Goal: Contribute content: Contribute content

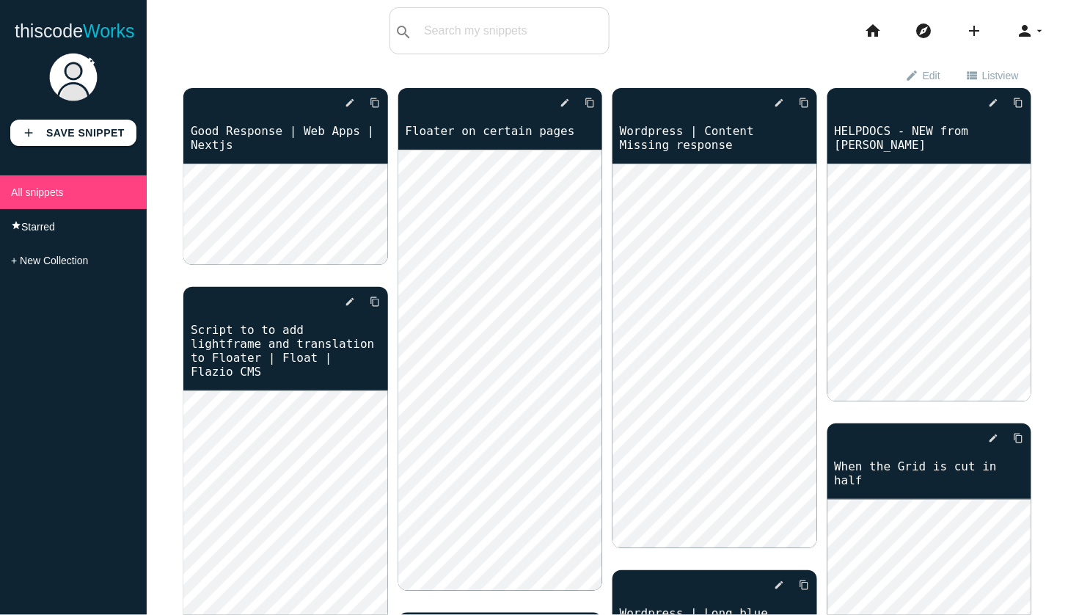
click at [349, 34] on div "thiscodeworks search All: All: Code: Title: Tag: All: Code: Title: Tag: search …" at bounding box center [534, 30] width 1068 height 47
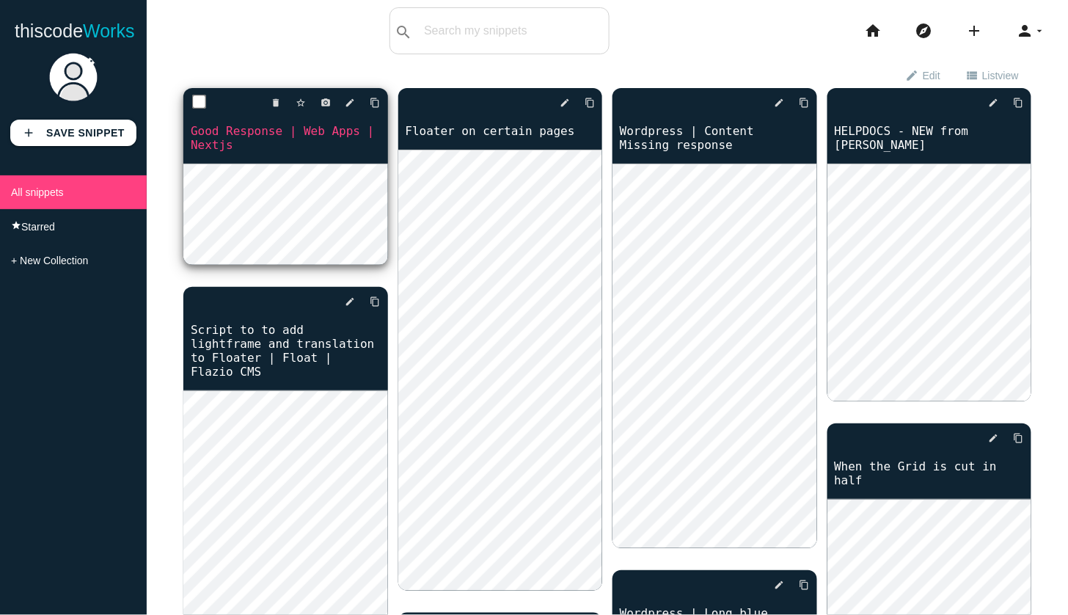
click at [266, 130] on link "Good Response | Web Apps | Nextjs" at bounding box center [285, 137] width 205 height 31
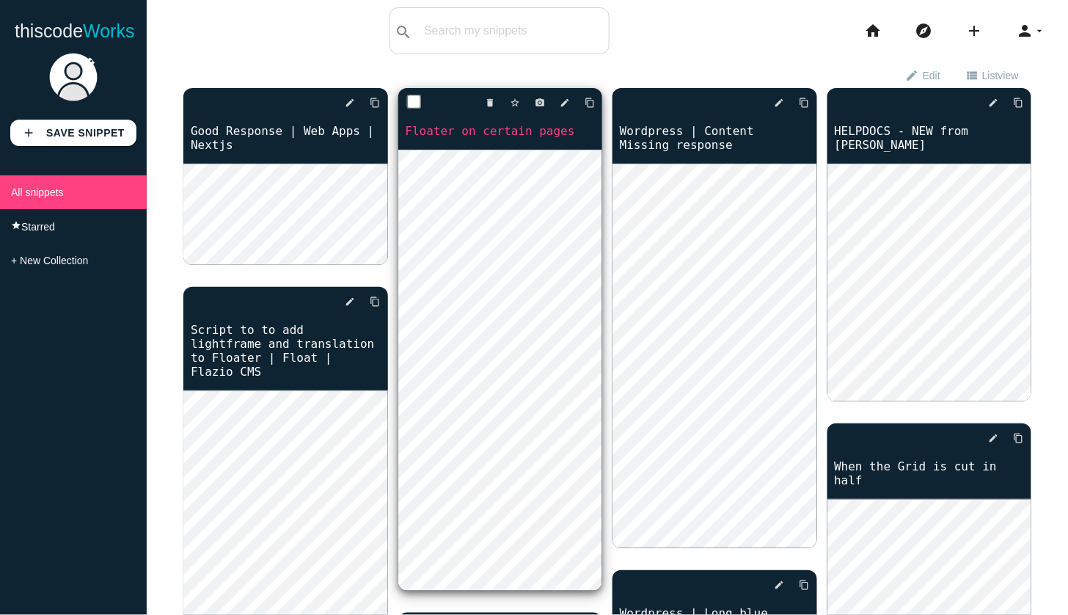
click at [489, 131] on link "Floater on certain pages" at bounding box center [500, 130] width 205 height 17
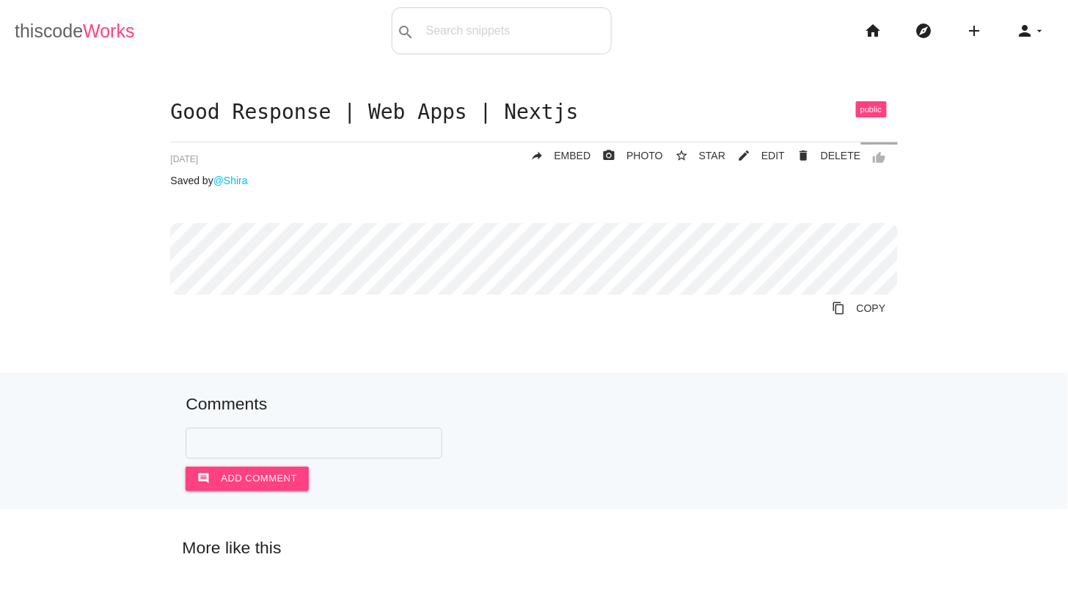
click at [62, 38] on link "thiscode Works" at bounding box center [75, 30] width 120 height 47
click at [59, 35] on link "thiscode Works" at bounding box center [75, 30] width 120 height 47
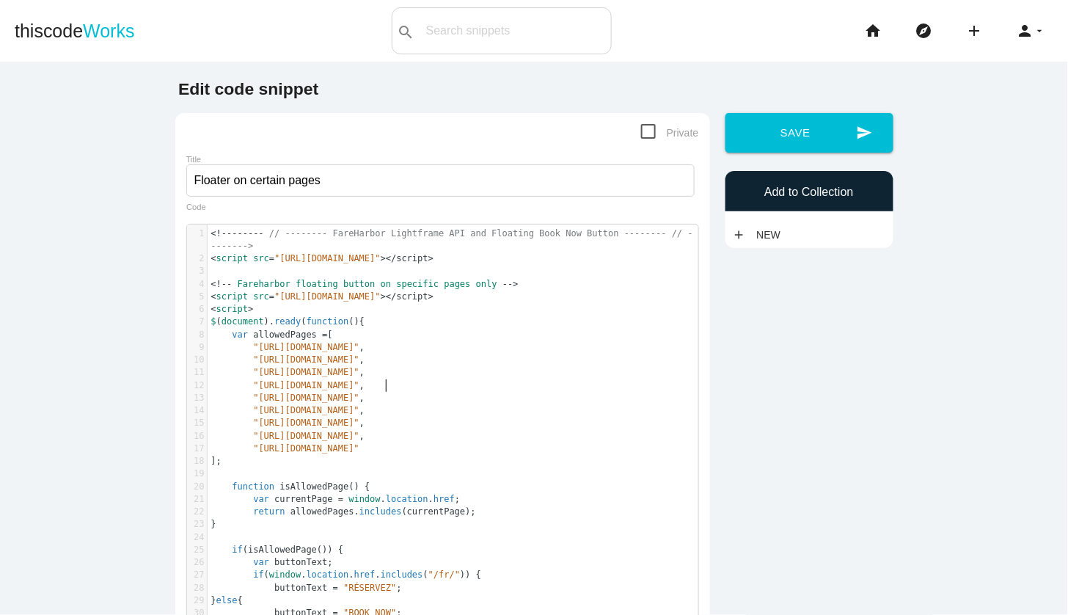
click at [359, 381] on span ""[URL][DOMAIN_NAME]"" at bounding box center [306, 385] width 106 height 10
type textarea "<!-------- // -------- FareHarbor Lightframe API and Floating Book Now Button -…"
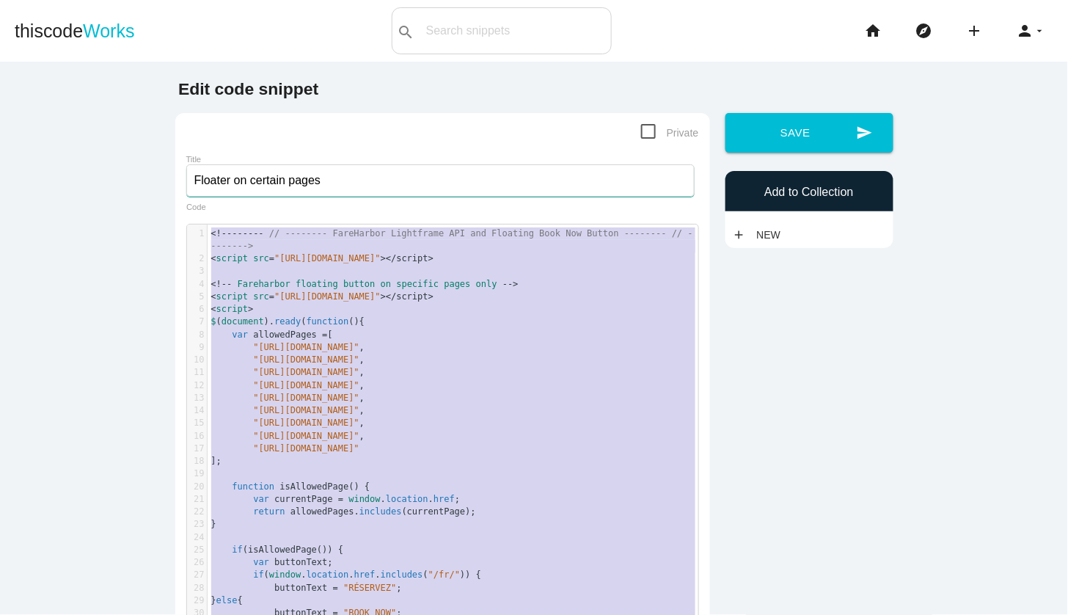
click at [335, 172] on input "Floater on certain pages" at bounding box center [440, 180] width 508 height 32
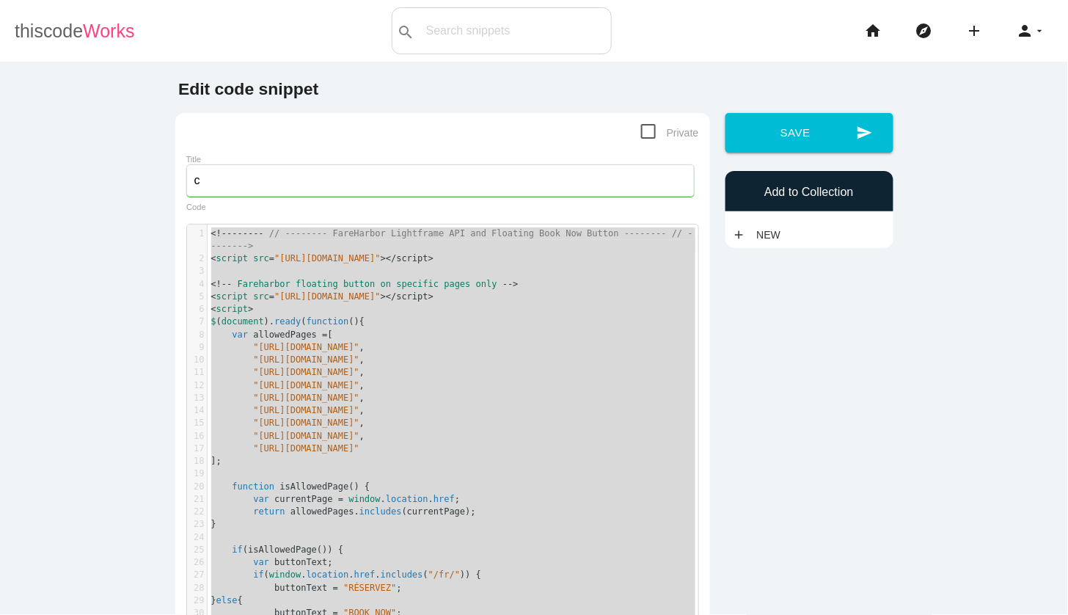
click at [45, 31] on link "thiscode Works" at bounding box center [75, 30] width 120 height 47
click at [270, 173] on input "c" at bounding box center [440, 180] width 508 height 32
type input "Floater on certain pages"
click at [34, 25] on link "thiscode Works" at bounding box center [75, 30] width 120 height 47
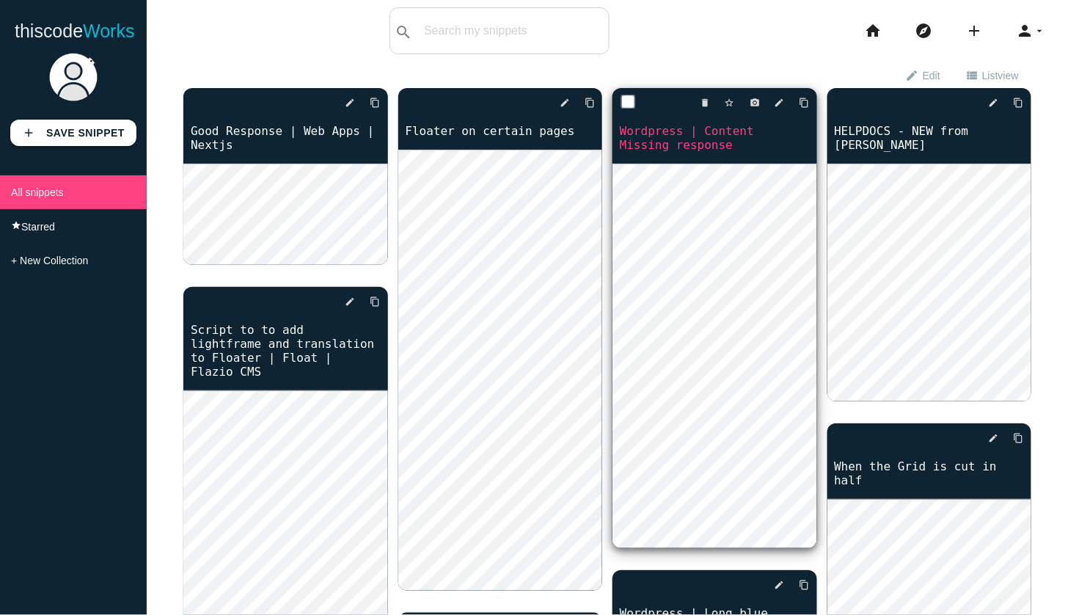
click at [681, 139] on link "Wordpress | Content Missing response" at bounding box center [714, 137] width 205 height 31
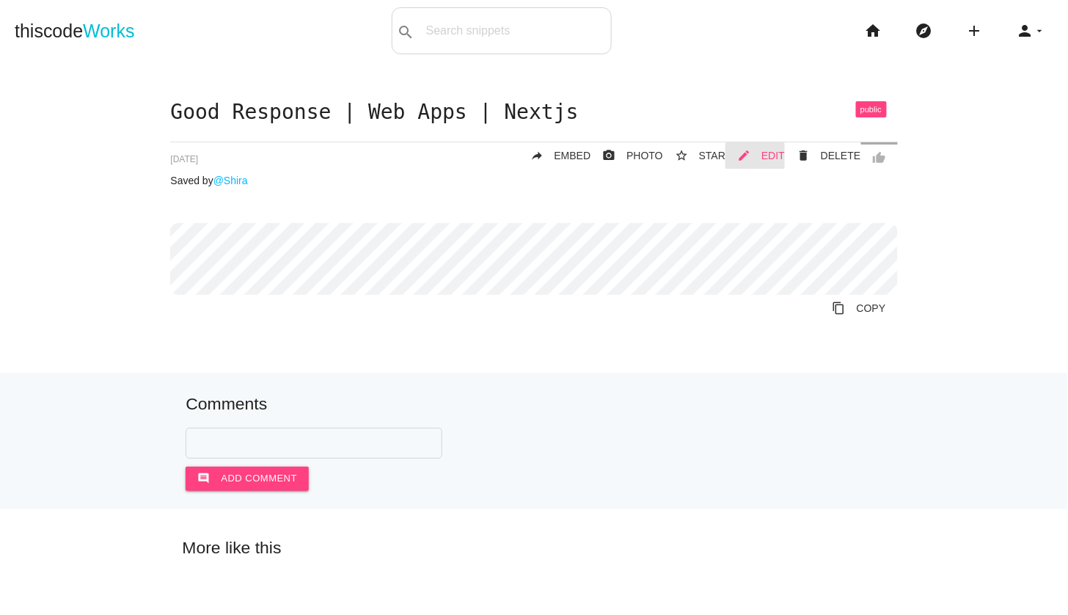
click at [764, 151] on link "mode_edit EDIT" at bounding box center [754, 155] width 59 height 26
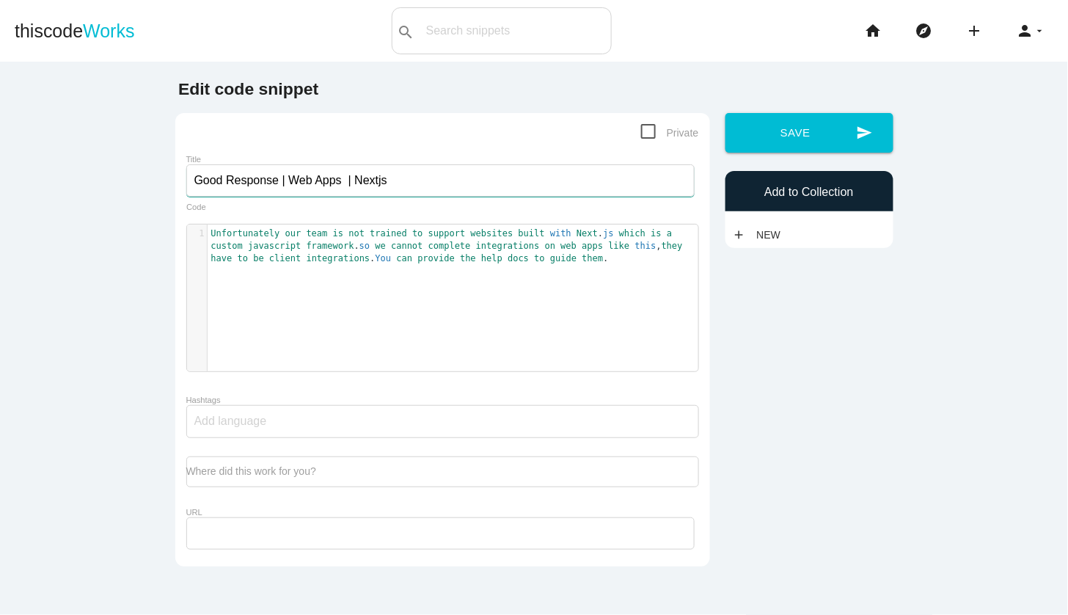
click at [311, 179] on input "Good Response | Web Apps | Nextjs" at bounding box center [440, 180] width 508 height 32
click at [328, 244] on span "framework" at bounding box center [331, 246] width 48 height 10
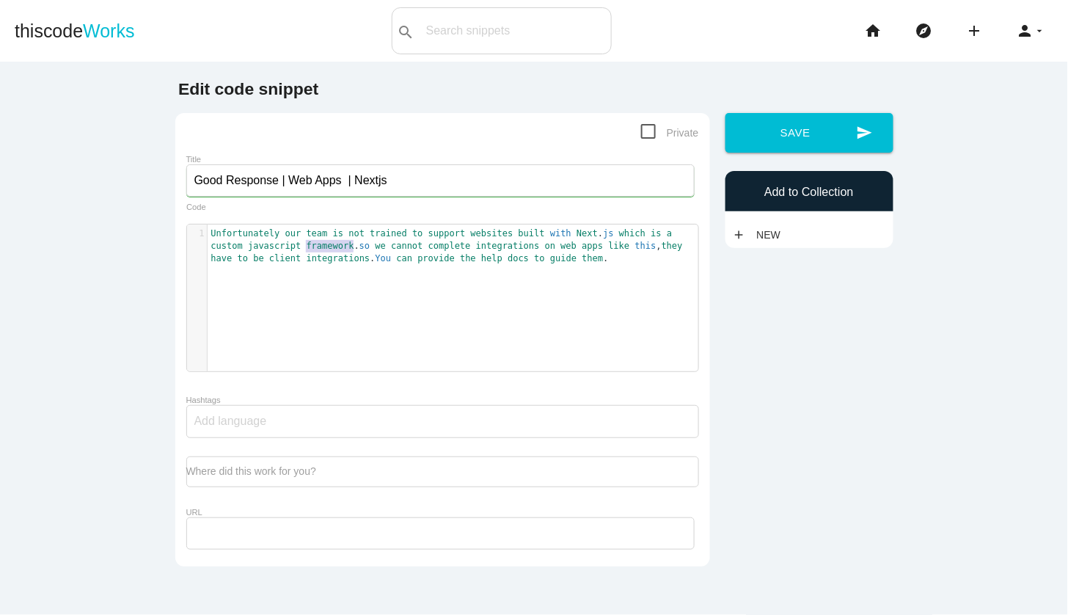
click at [328, 244] on span "framework" at bounding box center [331, 246] width 48 height 10
type textarea "Unfortunately our team is not trained to support websites built with Next.js wh…"
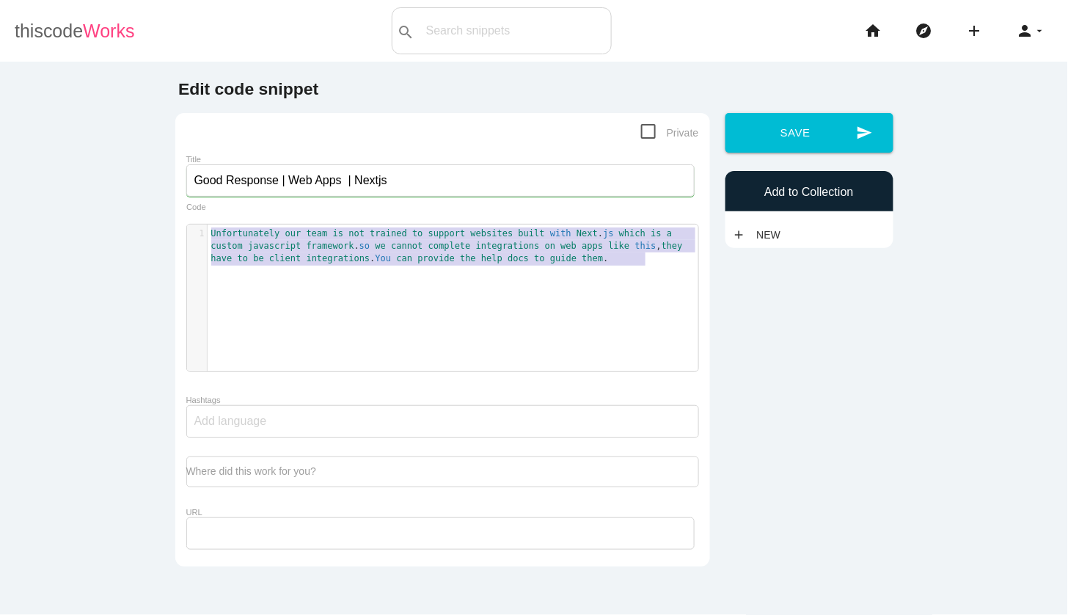
click at [45, 34] on link "thiscode Works" at bounding box center [75, 30] width 120 height 47
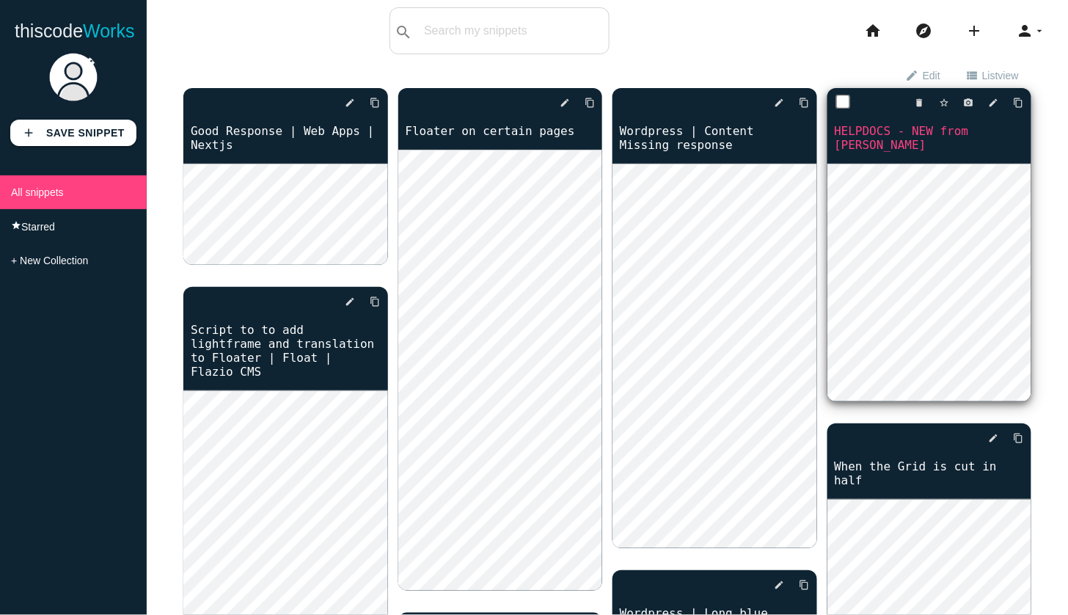
click at [872, 127] on link "HELPDOCS - NEW from [PERSON_NAME]" at bounding box center [929, 137] width 205 height 31
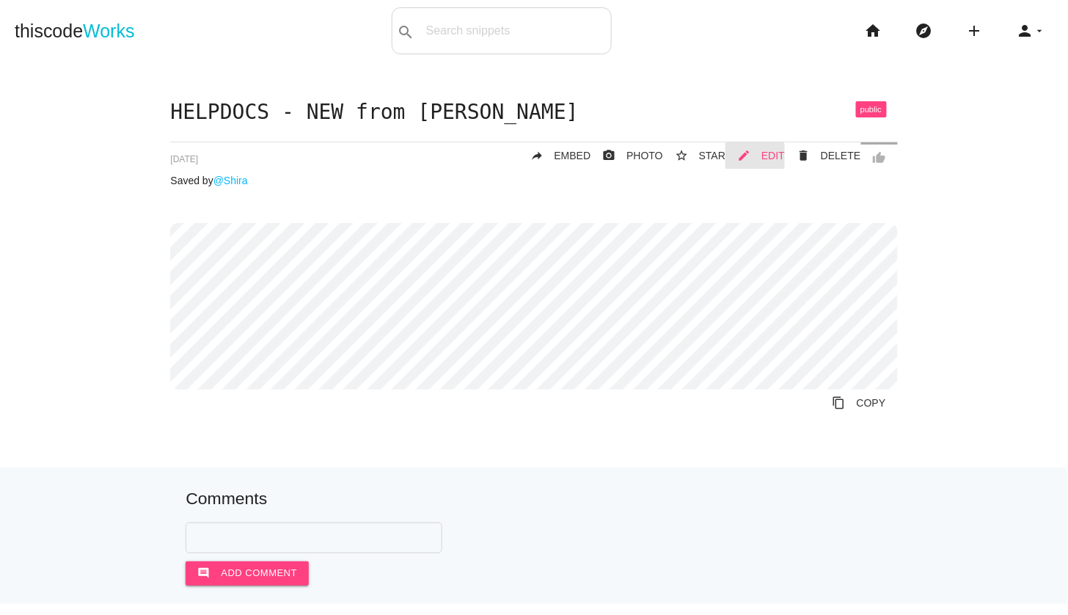
click at [769, 155] on span "EDIT" at bounding box center [772, 156] width 23 height 12
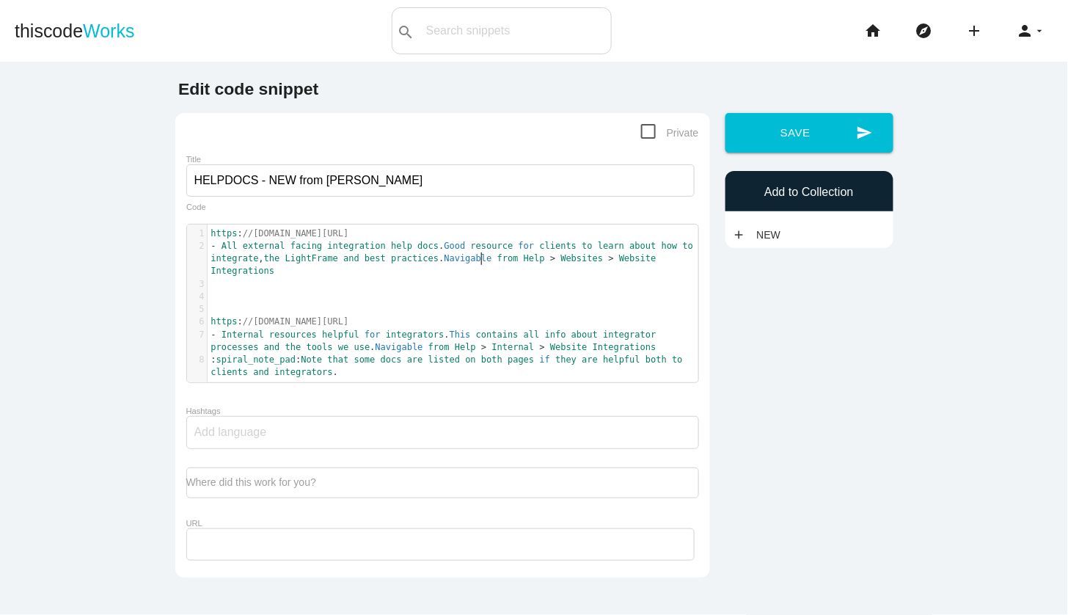
click at [483, 264] on pre "- All external facing integration help docs . Good resource for clients to lear…" at bounding box center [453, 259] width 491 height 38
type textarea "[URL][DOMAIN_NAME] - All external facing integration help docs. Good resource f…"
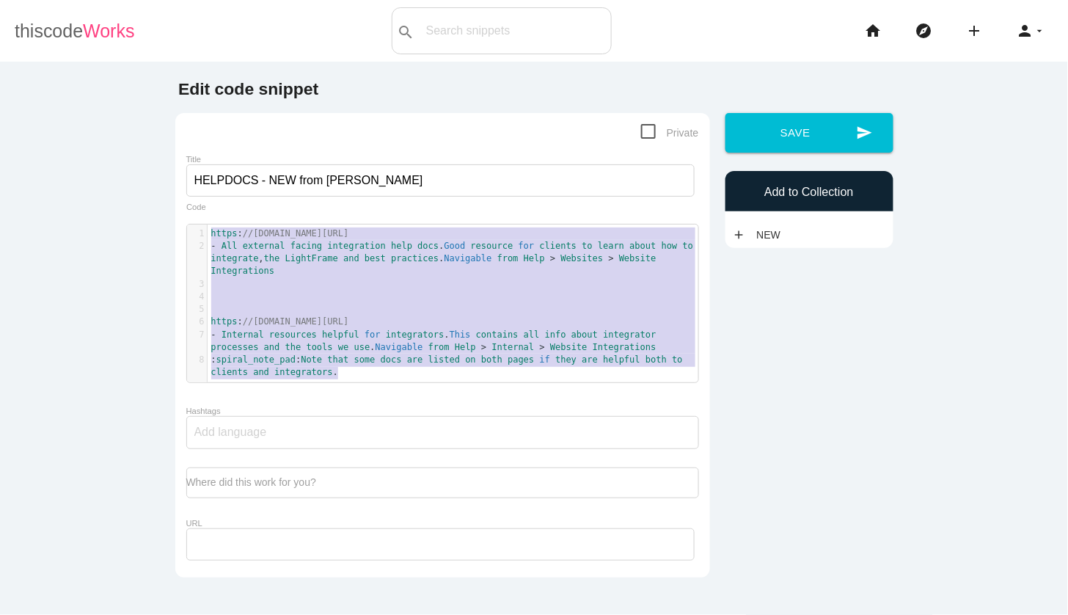
click at [40, 37] on link "thiscode Works" at bounding box center [75, 30] width 120 height 47
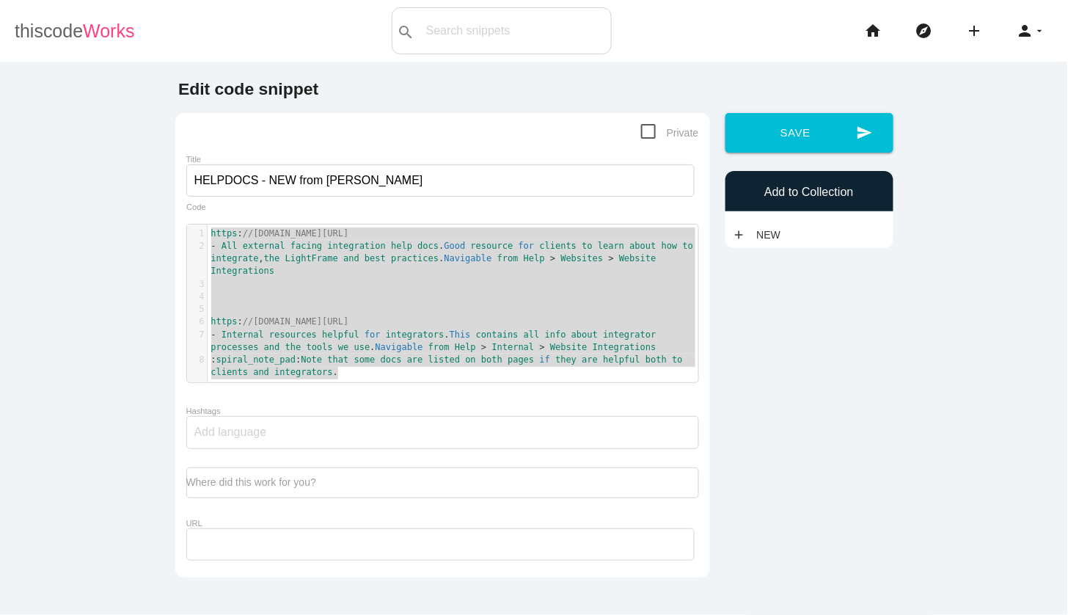
click at [49, 32] on link "thiscode Works" at bounding box center [75, 30] width 120 height 47
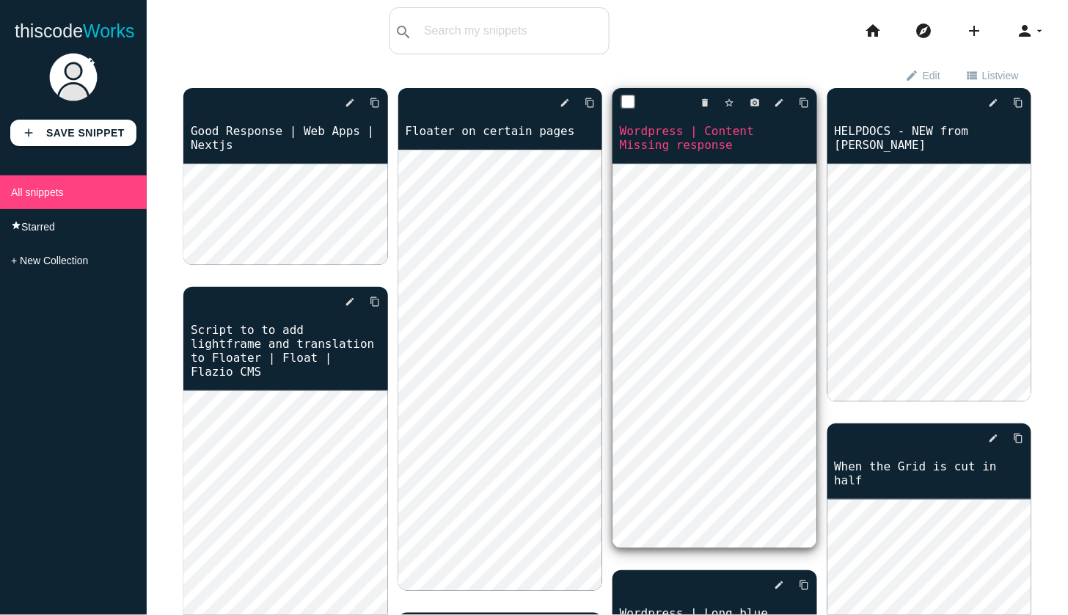
scroll to position [225, 0]
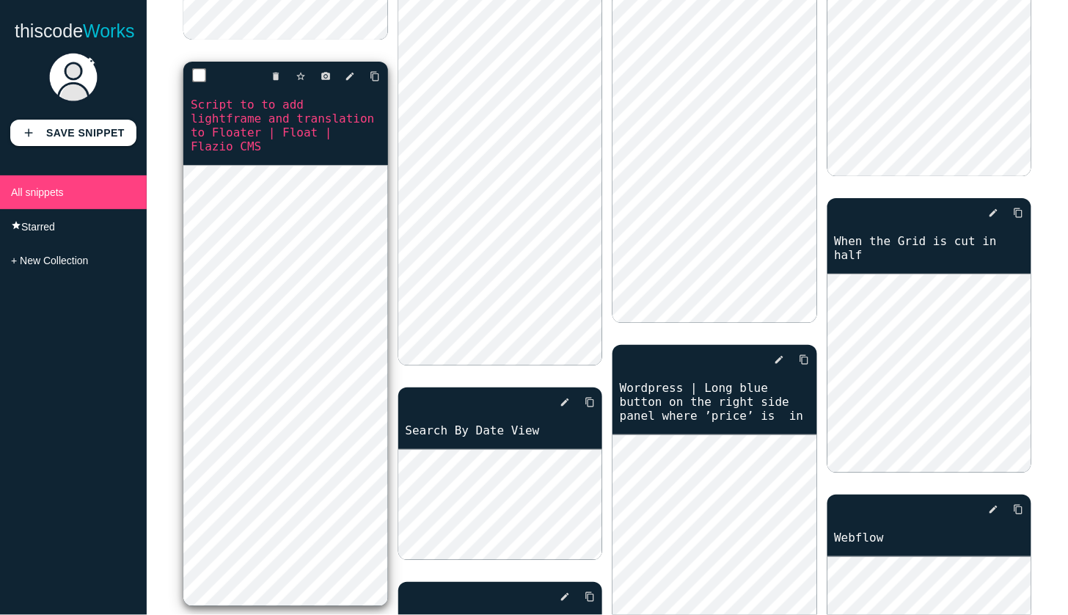
click at [239, 129] on link "Script to to add lightframe and translation to Floater | Float | Flazio CMS" at bounding box center [285, 125] width 205 height 59
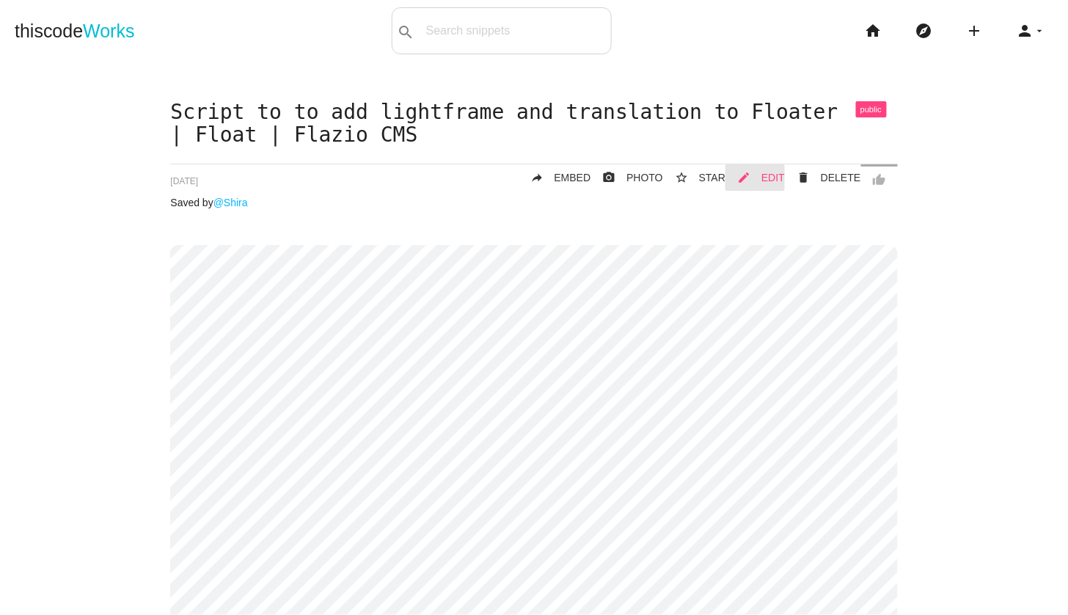
click at [778, 178] on span "EDIT" at bounding box center [772, 178] width 23 height 12
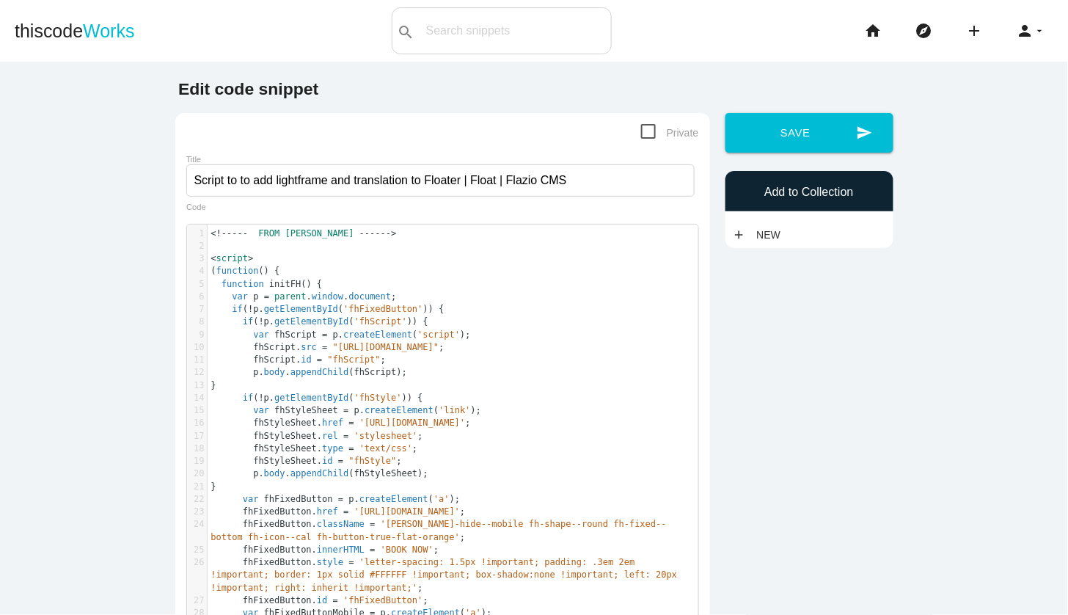
click at [458, 230] on pre "<!----- FROM TOBEY ------>" at bounding box center [453, 233] width 491 height 12
type textarea "<!----- FROM TOBEY ------> <script> (function() { function initFH() { var p = p…"
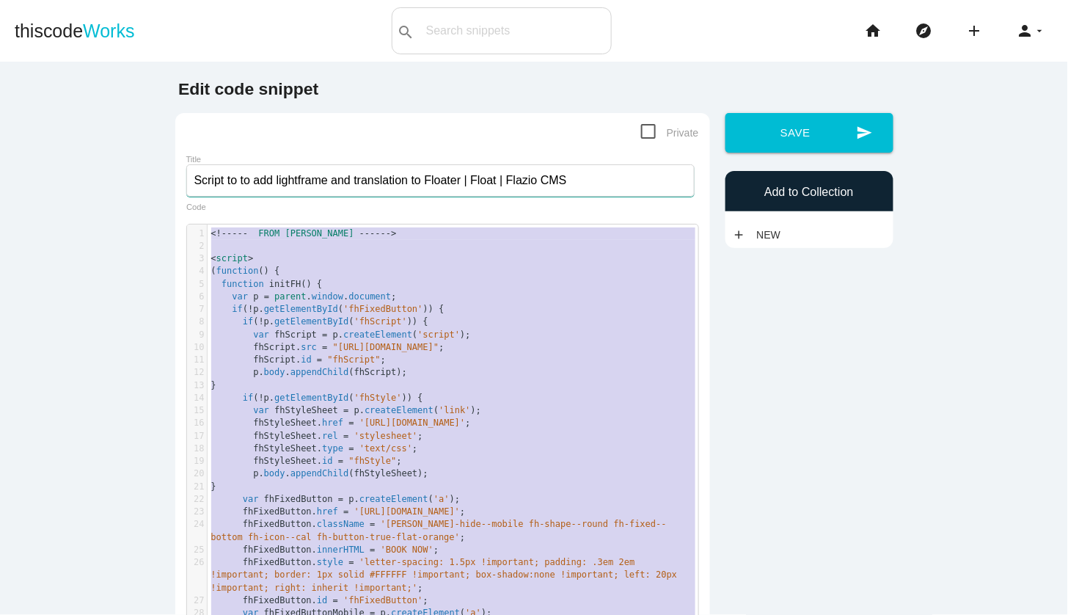
click at [315, 189] on input "Script to to add lightframe and translation to Floater | Float | Flazio CMS" at bounding box center [440, 180] width 508 height 32
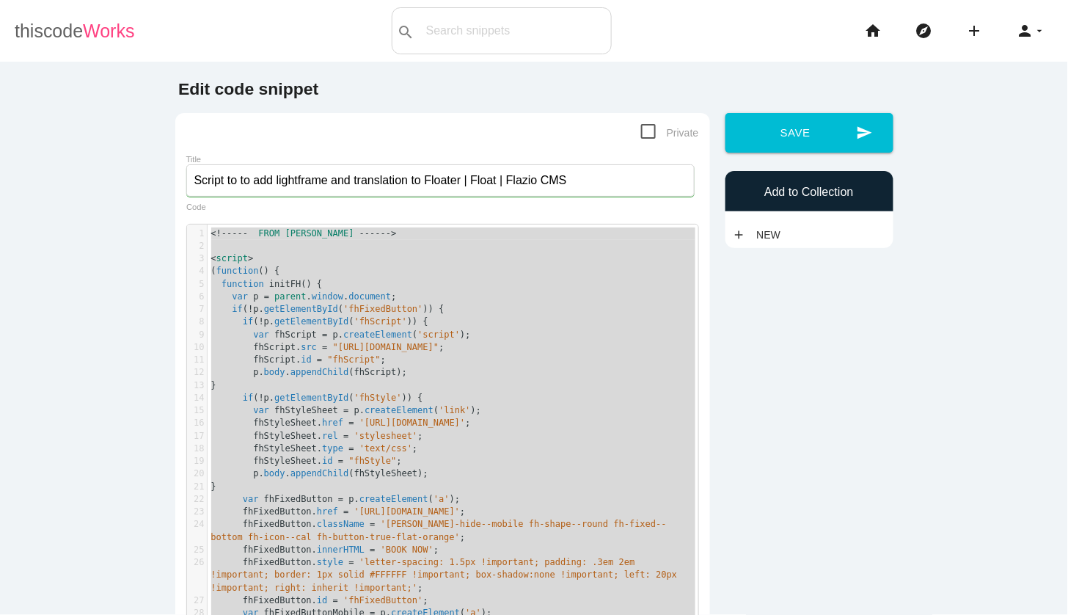
click at [36, 29] on link "thiscode Works" at bounding box center [75, 30] width 120 height 47
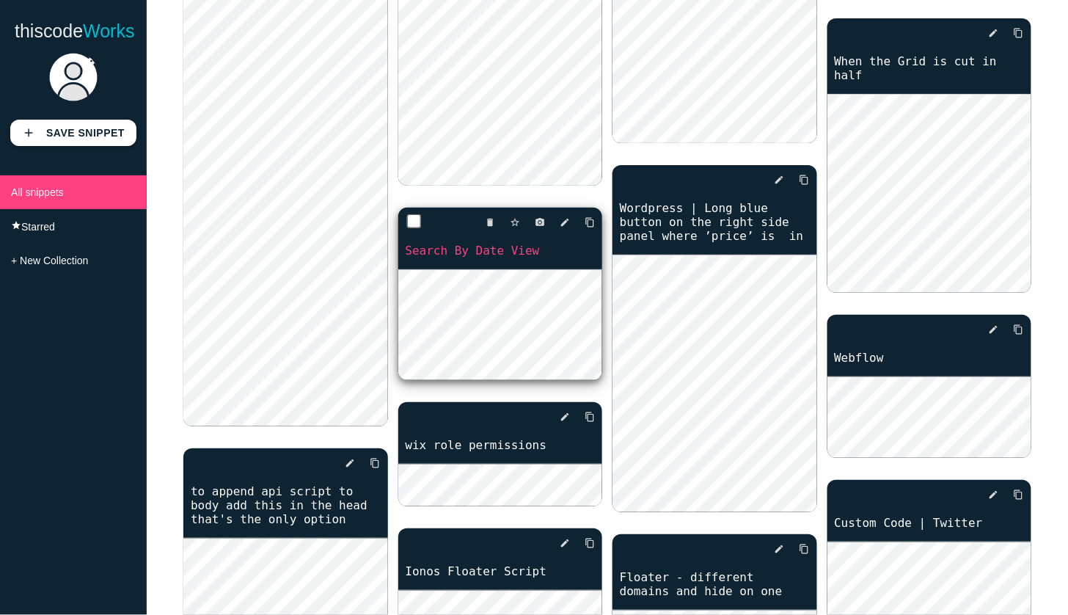
scroll to position [271, 0]
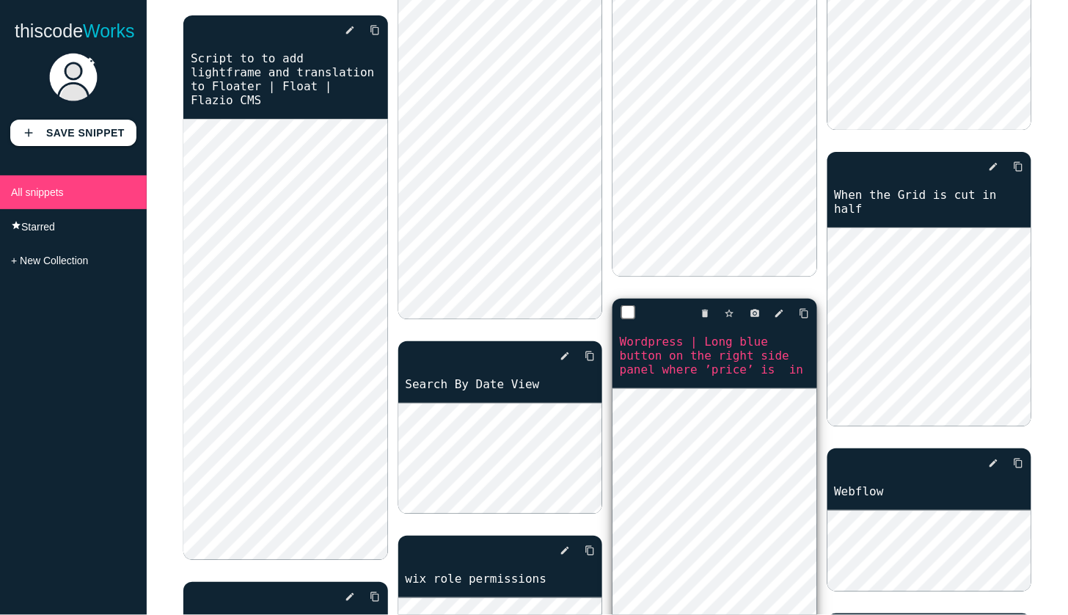
click at [670, 363] on link "Wordpress | Long blue button on the right side panel where ’price’ is  in" at bounding box center [714, 355] width 205 height 45
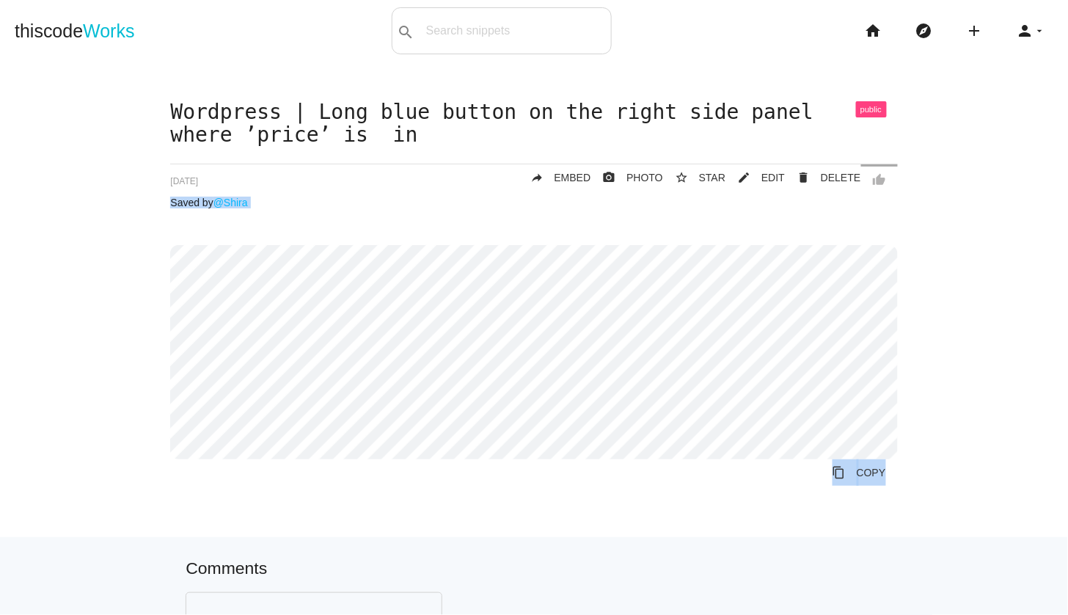
drag, startPoint x: 327, startPoint y: 472, endPoint x: 376, endPoint y: 560, distance: 99.8
click at [376, 560] on main "Wordpress | Long blue button on the right side panel where ’price’ is  in thumb…" at bounding box center [534, 449] width 1068 height 774
click at [767, 175] on span "EDIT" at bounding box center [772, 178] width 23 height 12
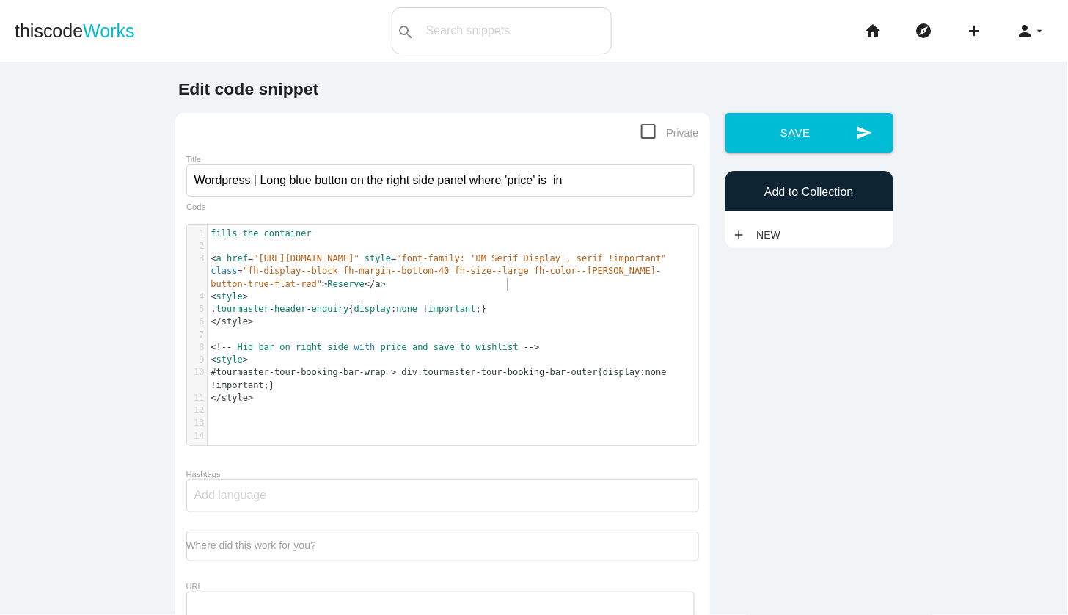
click at [327, 285] on span ">" at bounding box center [324, 284] width 5 height 10
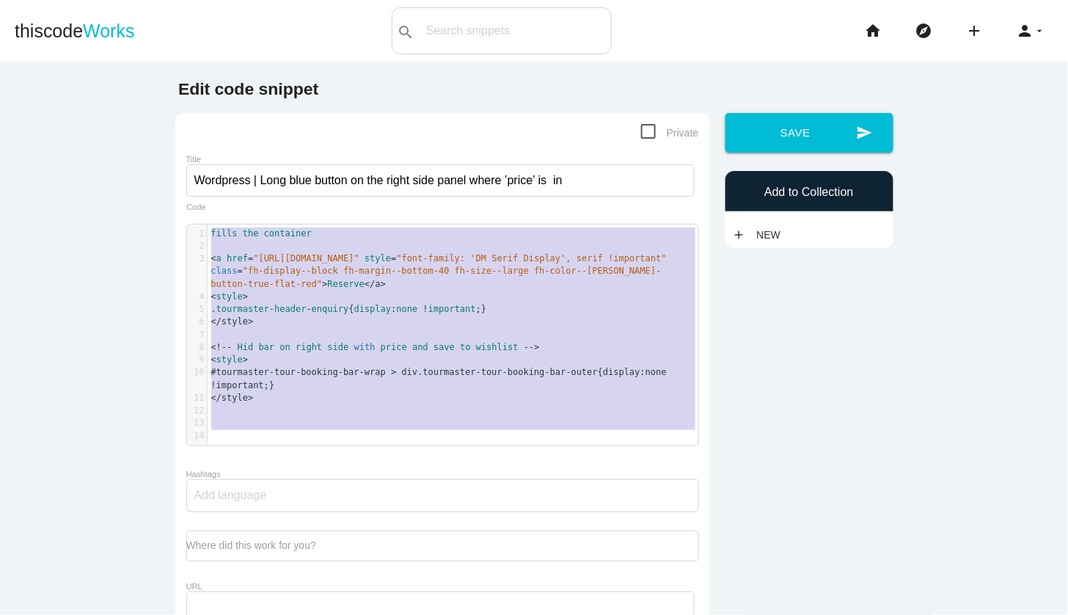
click at [327, 285] on span ">" at bounding box center [324, 284] width 5 height 10
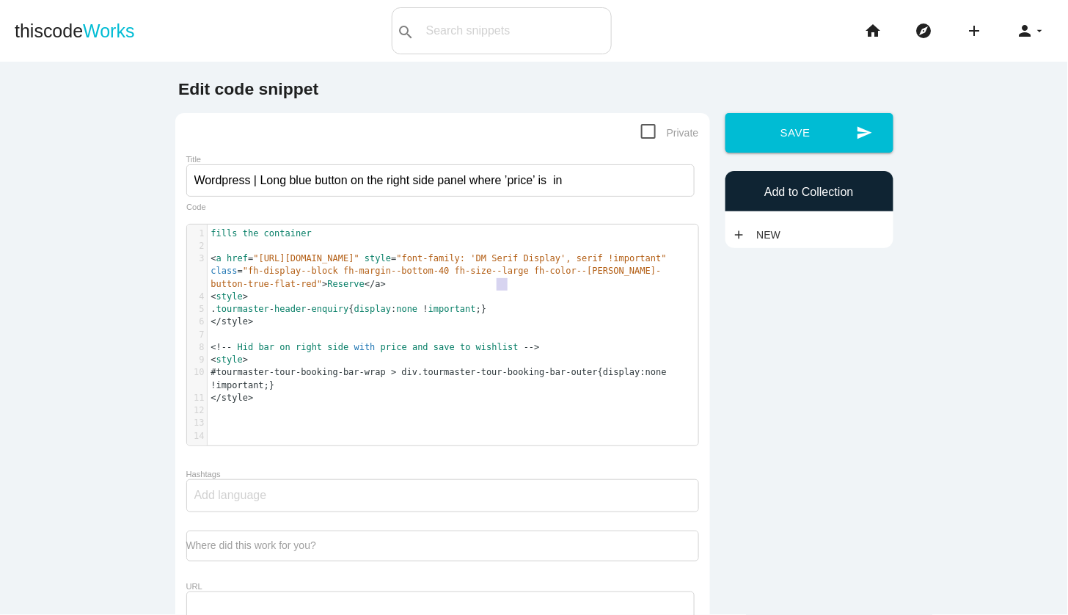
type textarea "fills the container <a href="https://fareharbor.com/embeds/book/myhome-mytour/?…"
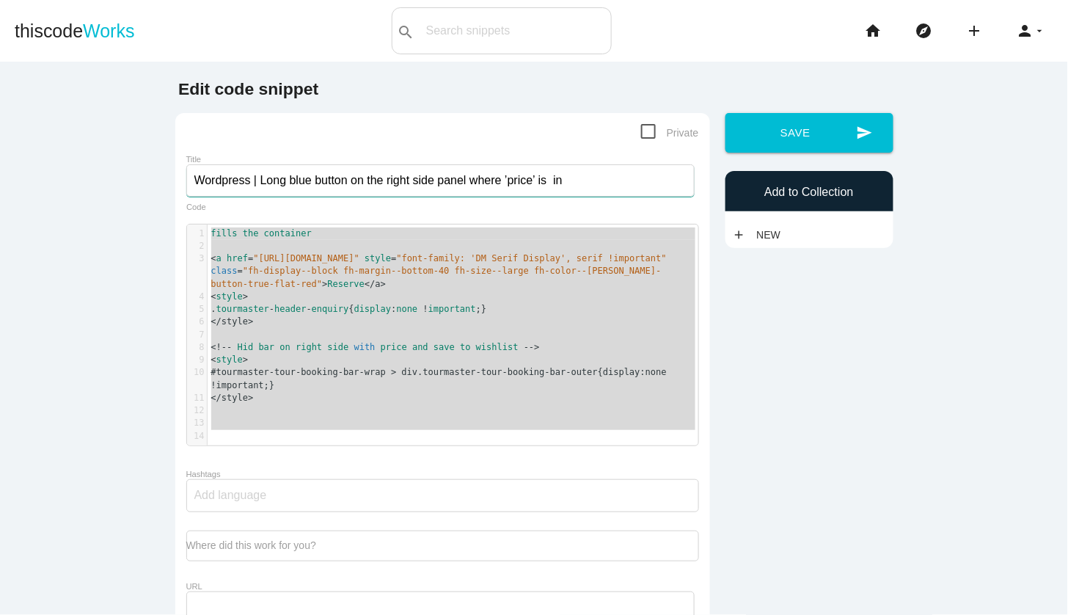
drag, startPoint x: 588, startPoint y: 177, endPoint x: 185, endPoint y: 185, distance: 403.5
click at [185, 185] on div "Private Title Wordpress | Long blue button on the right side panel where ’price…" at bounding box center [442, 376] width 535 height 527
click at [343, 219] on div "fills the container <a href="https://fareharbor.com/embeds/book/myhome-mytour/?…" at bounding box center [442, 335] width 513 height 244
click at [58, 23] on link "thiscode Works" at bounding box center [75, 30] width 120 height 47
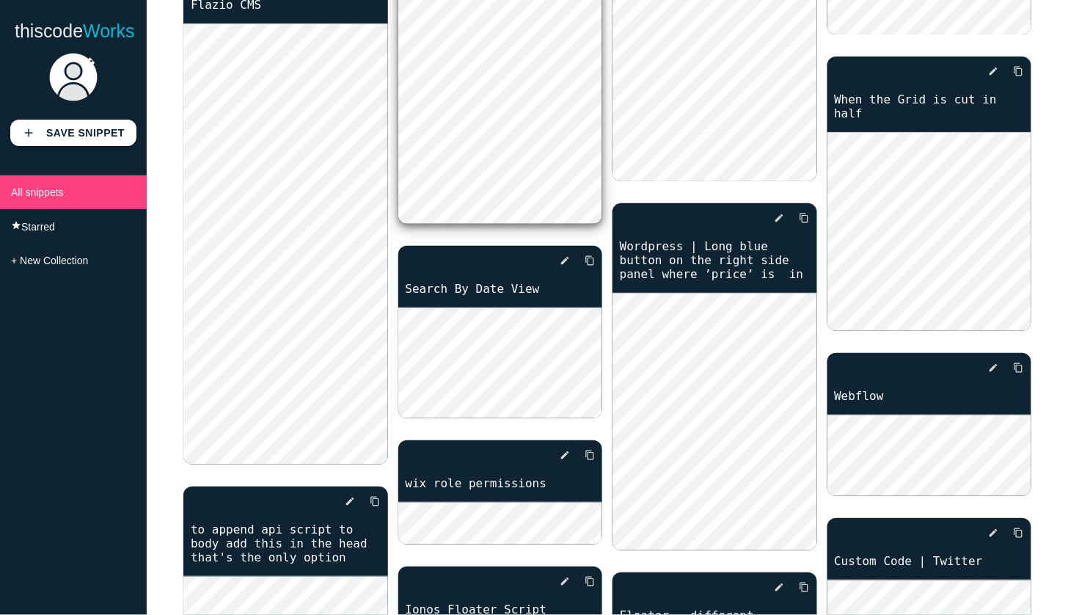
scroll to position [326, 0]
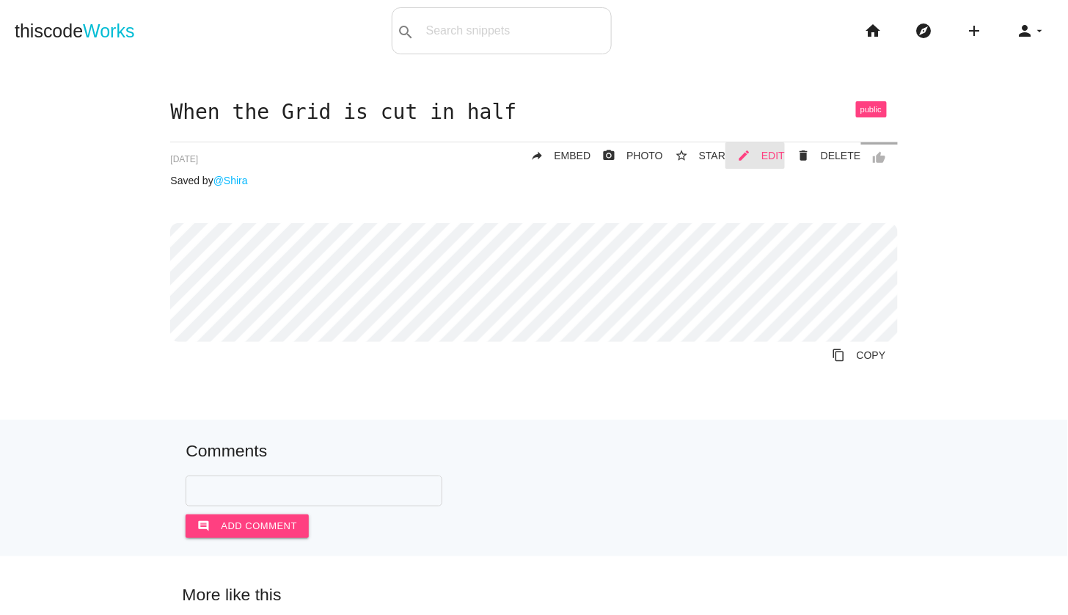
click at [761, 155] on link "mode_edit EDIT" at bounding box center [754, 155] width 59 height 26
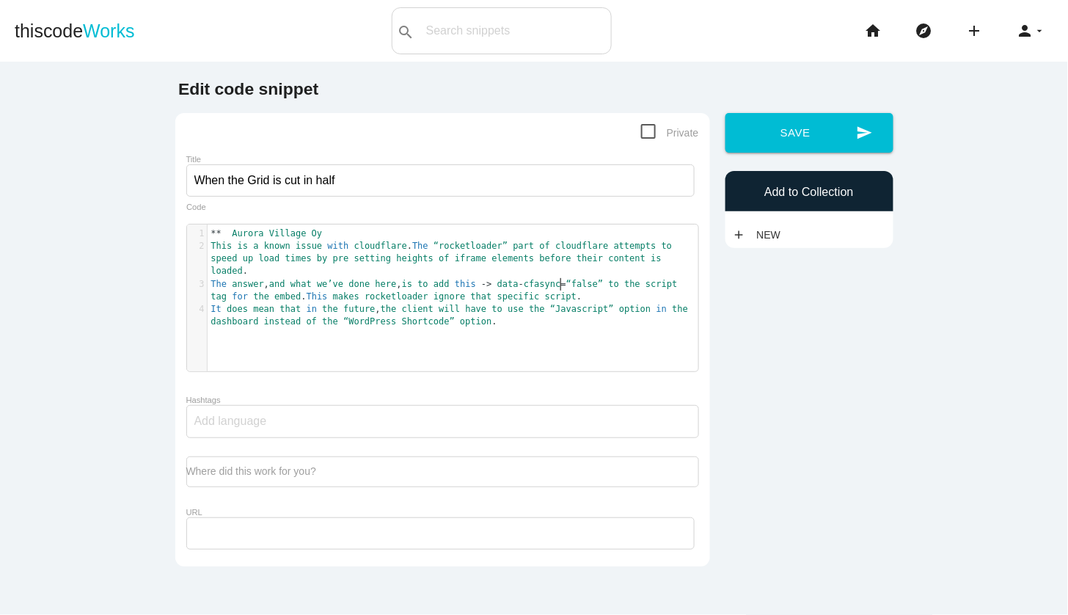
scroll to position [4, 0]
click at [561, 288] on span "cfasync" at bounding box center [542, 284] width 37 height 10
type textarea "** Aurora Village Oy This is a known issue with cloudflare. The “rocketloader” …"
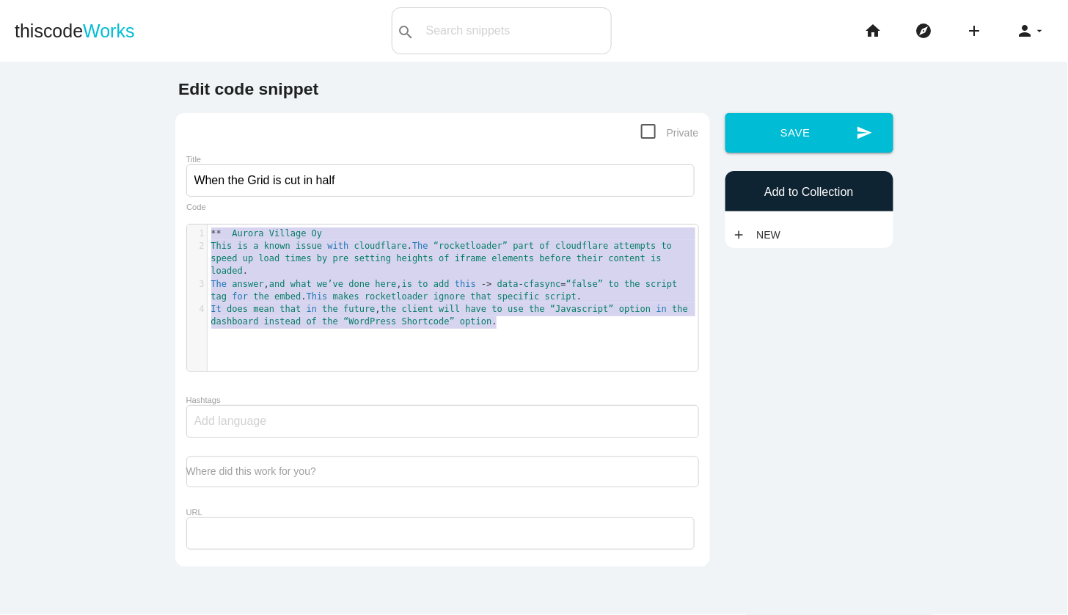
click at [486, 352] on div "x 1 ** [GEOGRAPHIC_DATA] Oy 2 This is a known issue with cloudflare . The “rock…" at bounding box center [453, 308] width 533 height 169
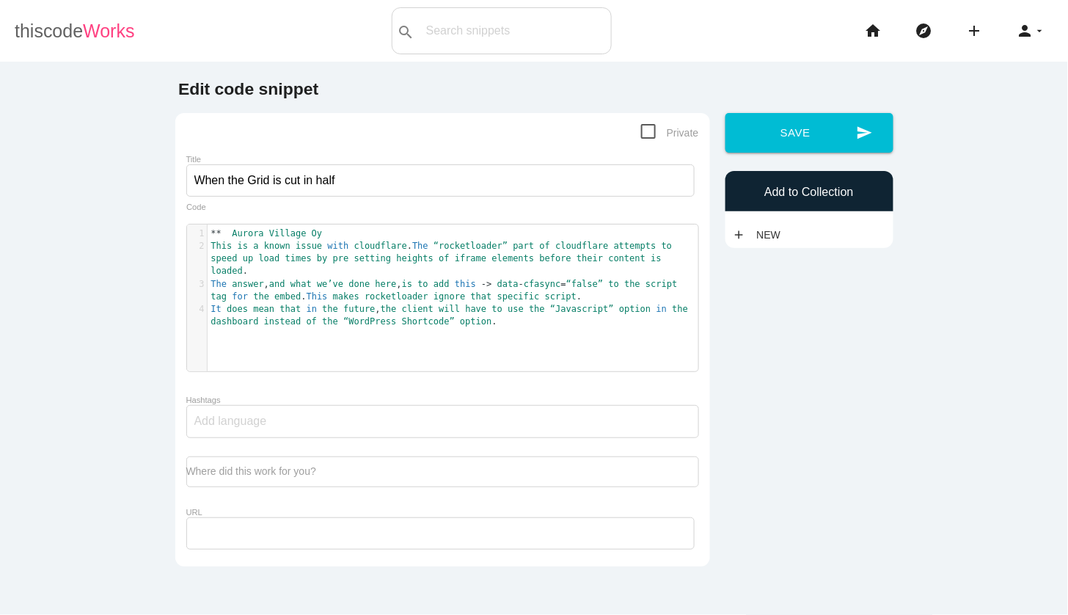
click at [62, 29] on link "thiscode Works" at bounding box center [75, 30] width 120 height 47
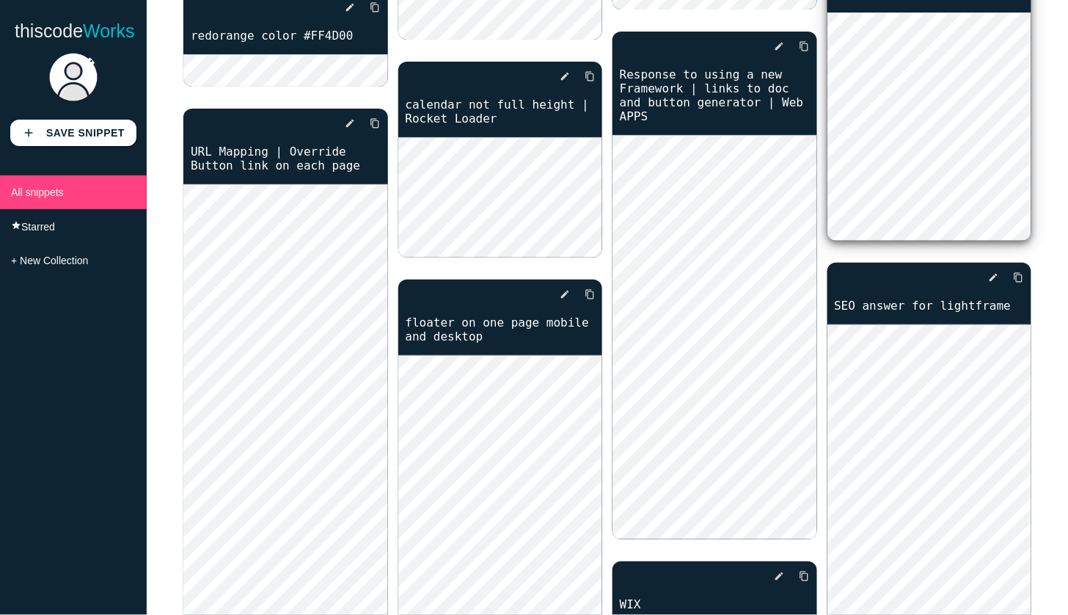
scroll to position [1451, 0]
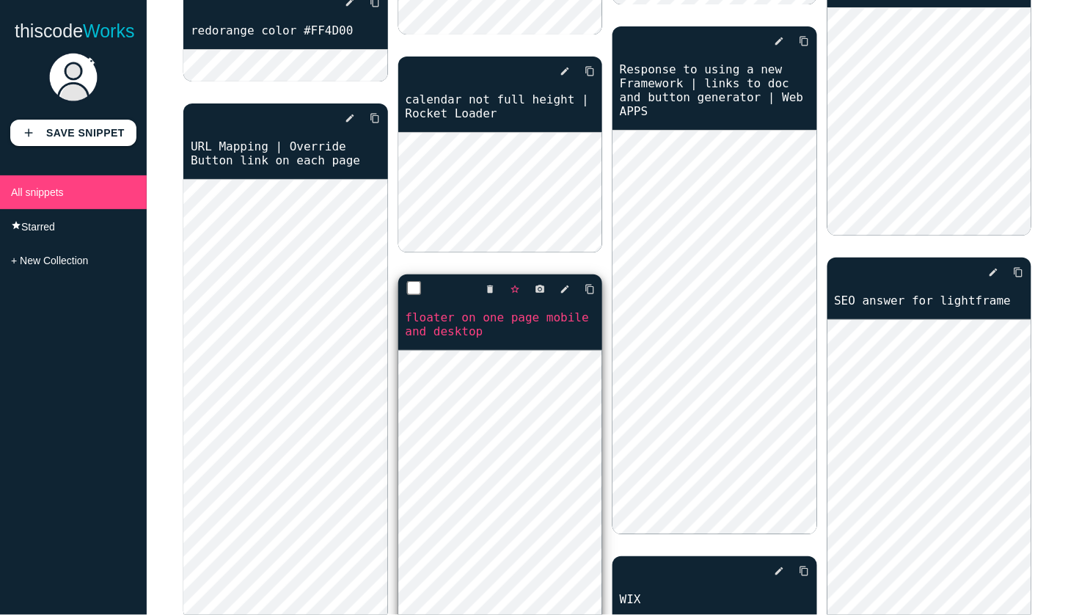
click at [509, 293] on link "star_border" at bounding box center [509, 289] width 22 height 26
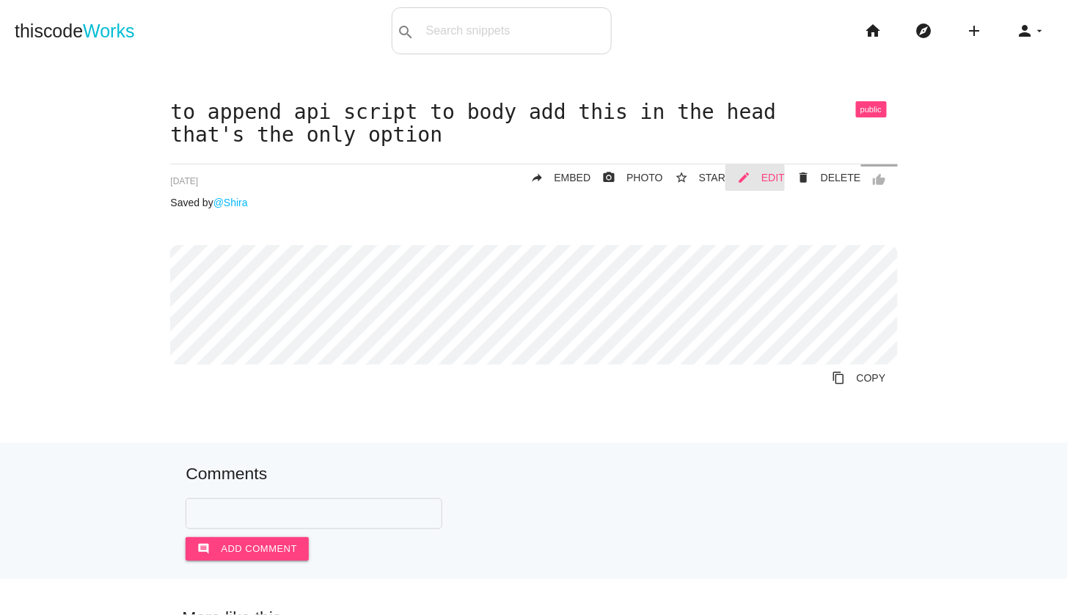
click at [784, 178] on span "EDIT" at bounding box center [772, 178] width 23 height 12
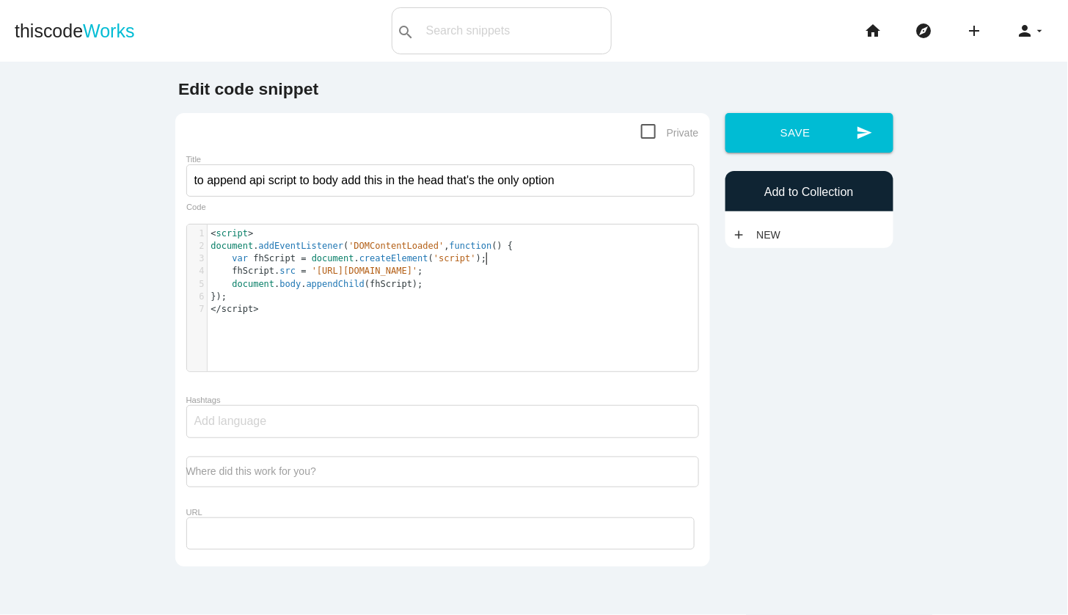
click at [598, 253] on pre "var fhScript = document . createElement ( 'script' );" at bounding box center [453, 258] width 491 height 12
type textarea "<script> document.addEventListener('DOMContentLoaded', function () { var fhScri…"
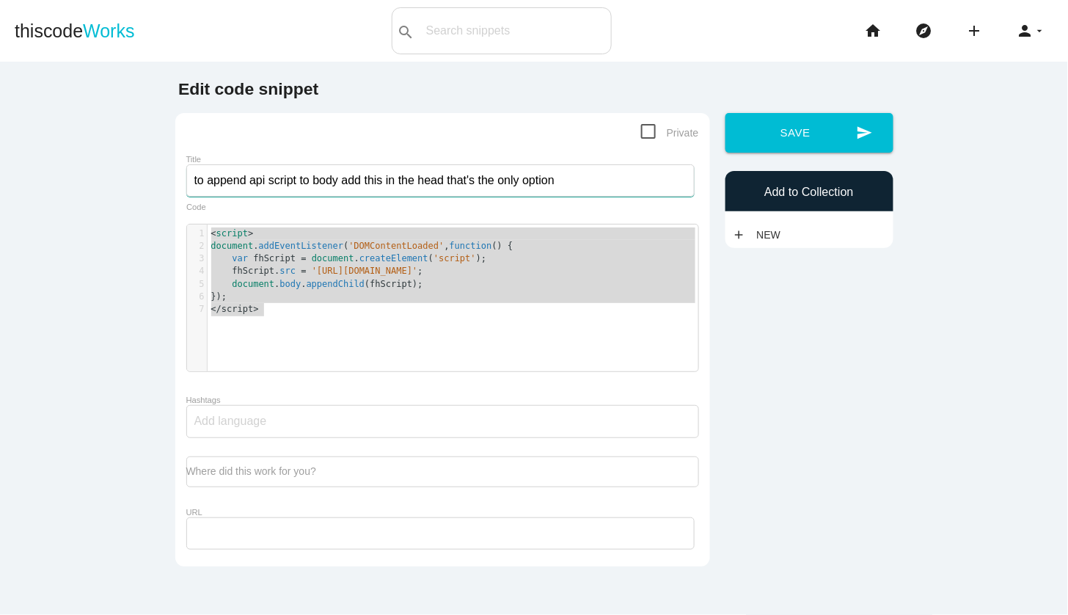
click at [295, 180] on input "to append api script to body add this in the head that's the only option" at bounding box center [440, 180] width 508 height 32
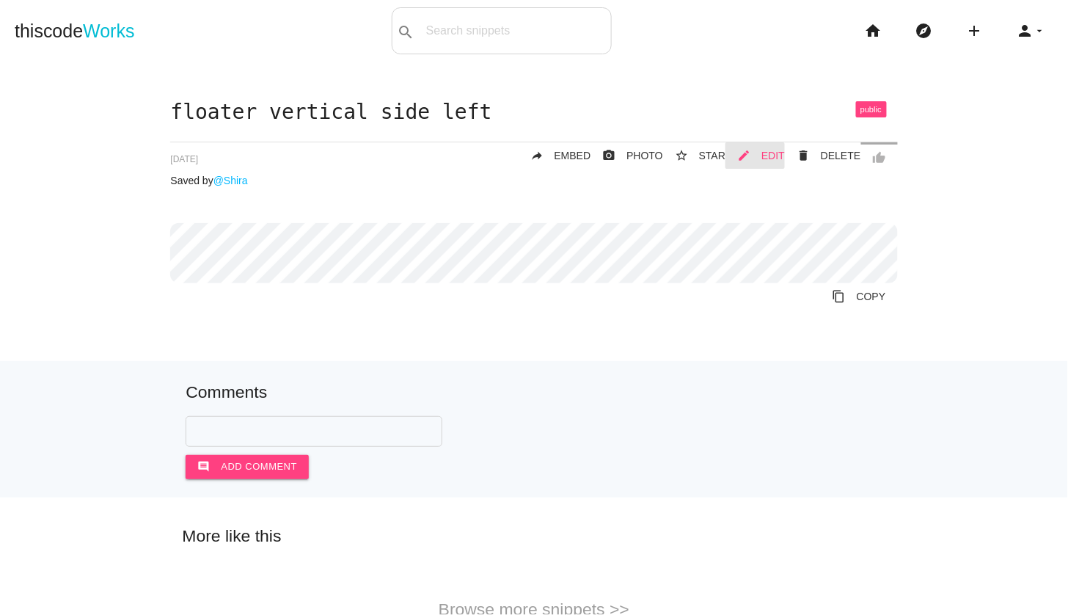
click at [768, 150] on span "EDIT" at bounding box center [772, 156] width 23 height 12
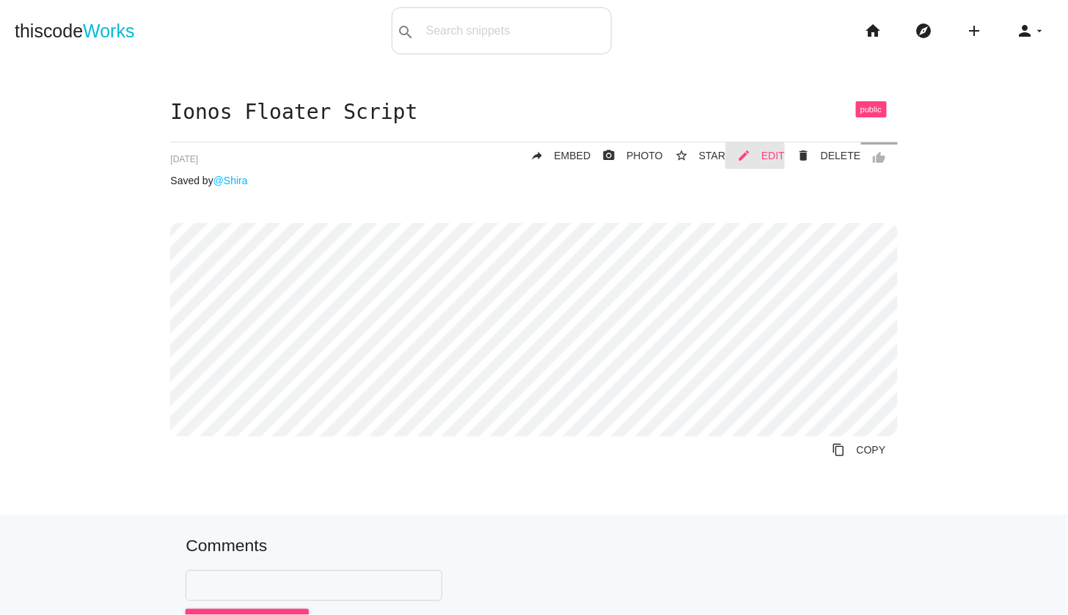
click at [777, 153] on span "EDIT" at bounding box center [772, 156] width 23 height 12
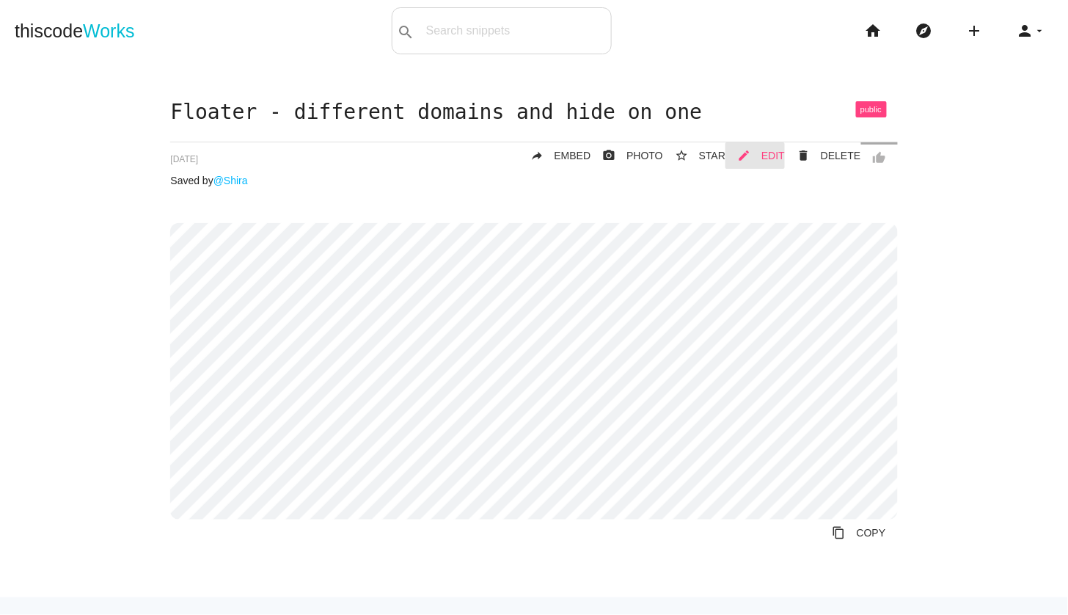
click at [763, 154] on link "mode_edit EDIT" at bounding box center [754, 155] width 59 height 26
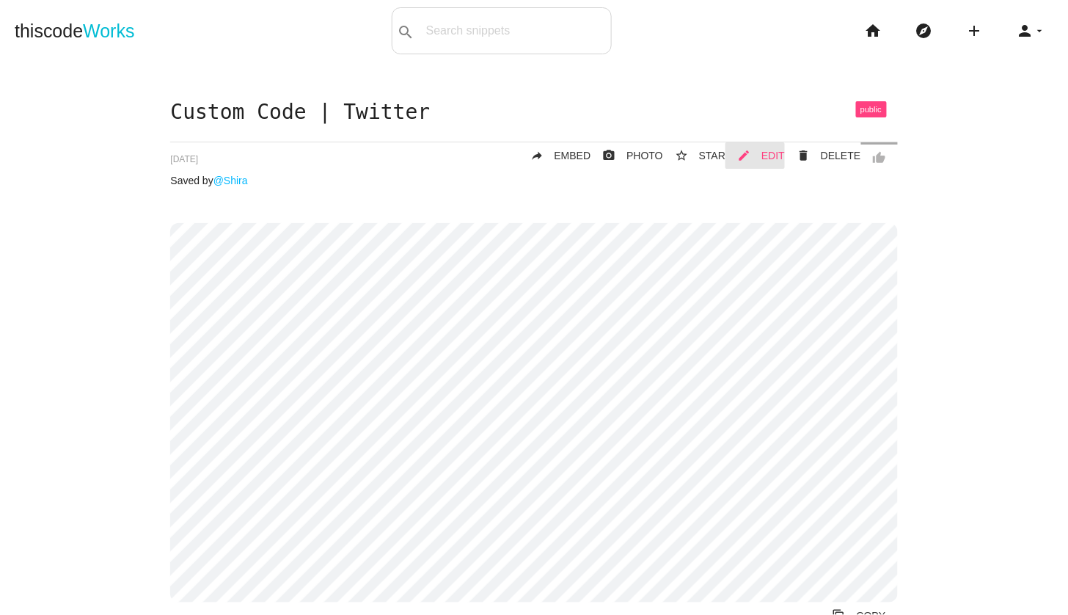
click at [774, 153] on span "EDIT" at bounding box center [772, 156] width 23 height 12
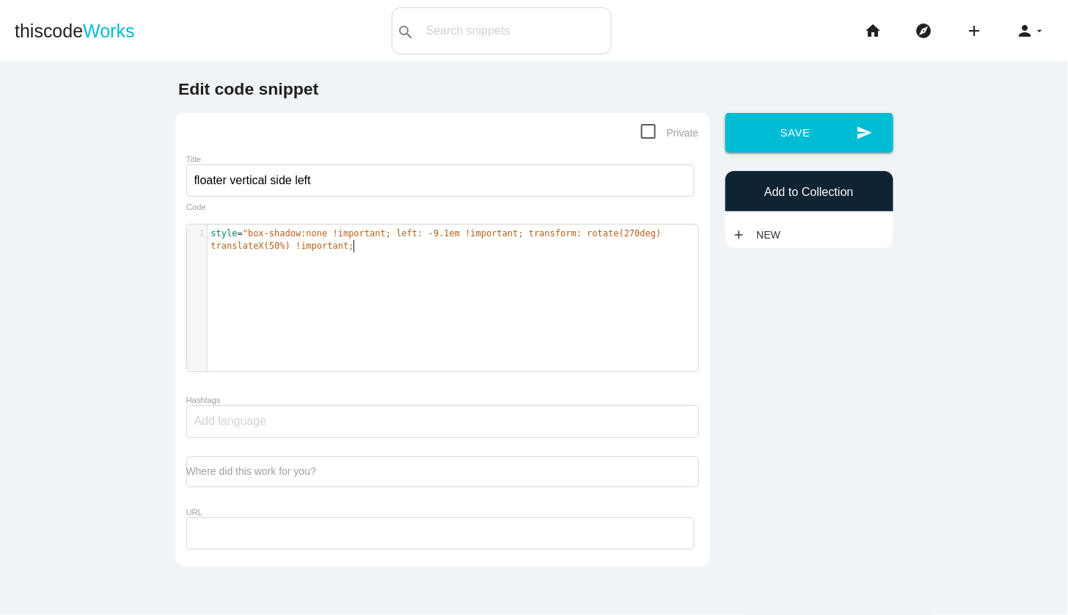
click at [639, 243] on pre "style = "box-shadow:none !important; left: -9.1em !important; transform: rotate…" at bounding box center [453, 240] width 491 height 26
type textarea "style="box-shadow:none !important; left: -9.1em !important; transform: rotate(2…"
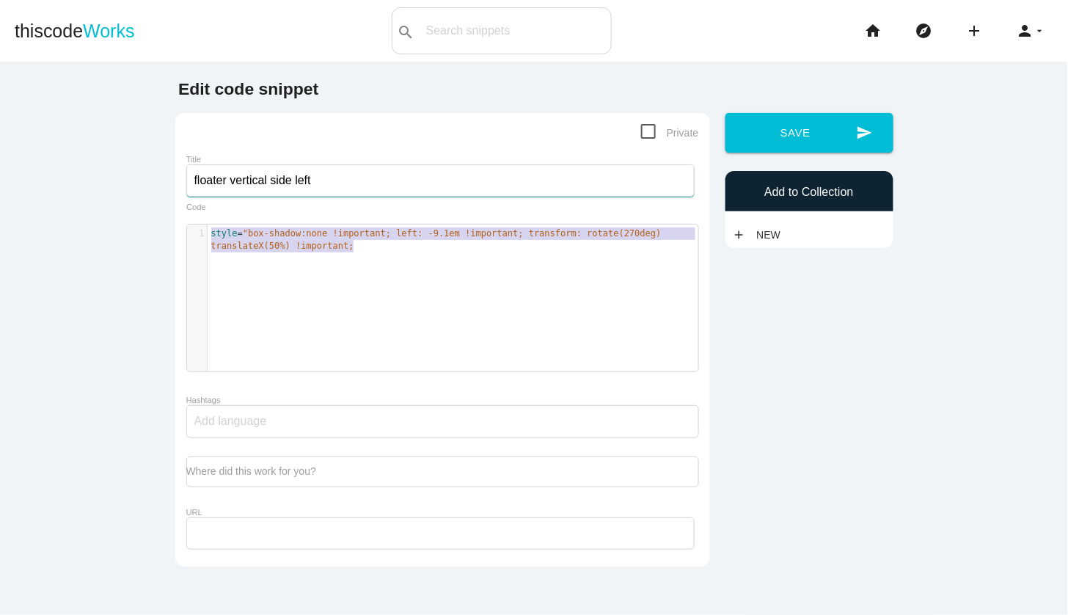
click at [326, 177] on input "floater vertical side left" at bounding box center [440, 180] width 508 height 32
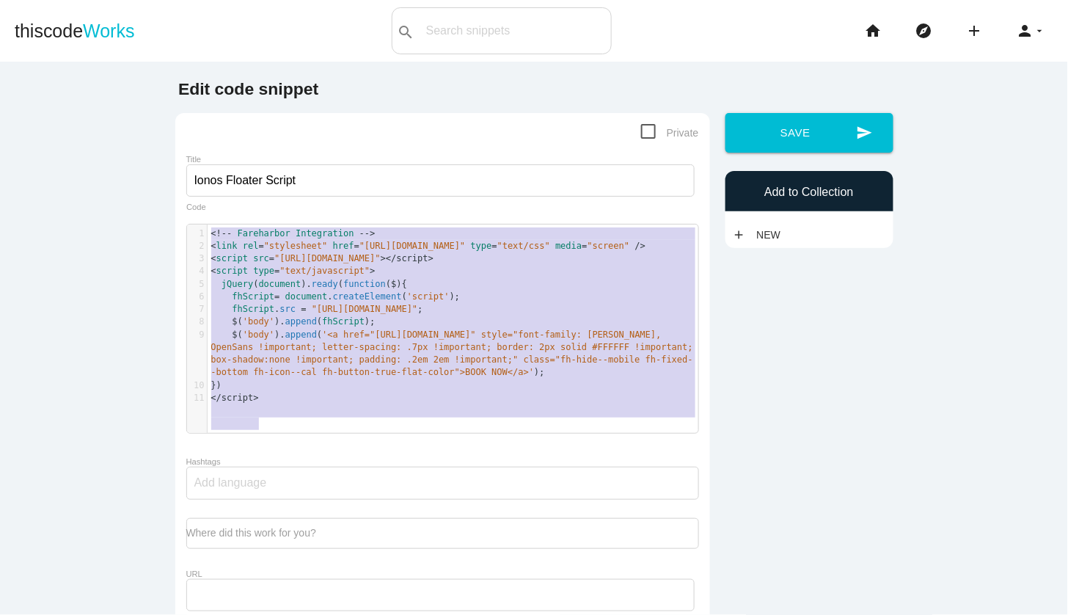
scroll to position [4, 0]
click at [317, 175] on input "Ionos Floater Script" at bounding box center [440, 180] width 508 height 32
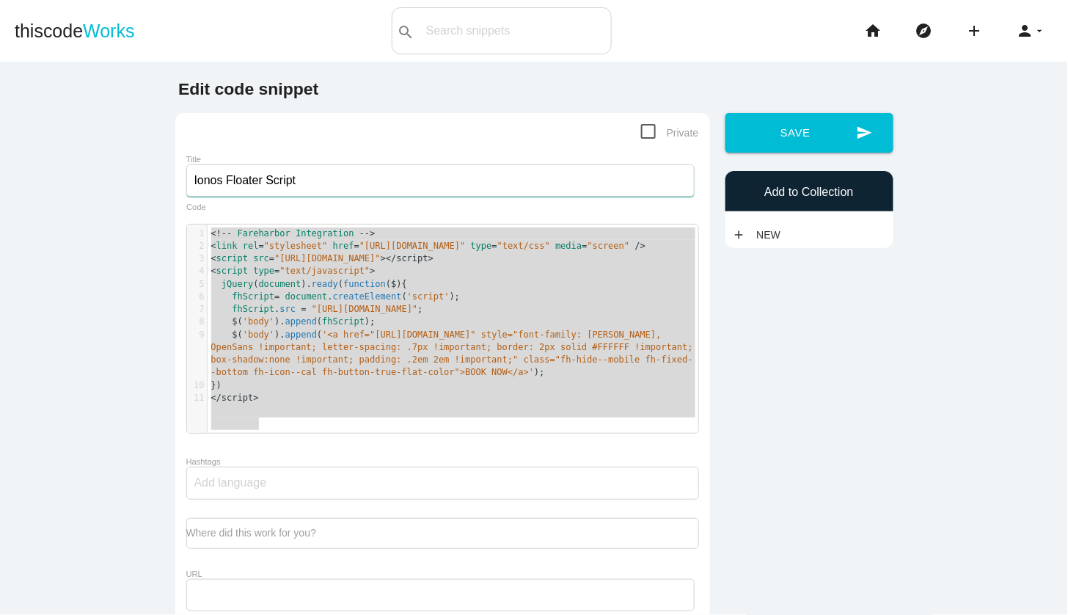
click at [317, 175] on input "Ionos Floater Script" at bounding box center [440, 180] width 508 height 32
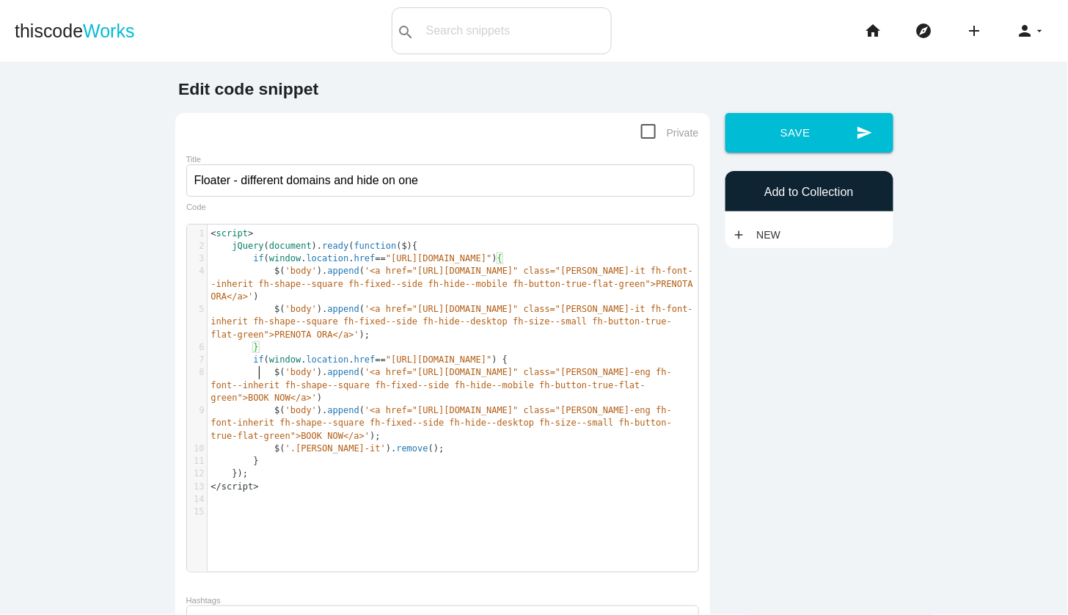
scroll to position [4, 0]
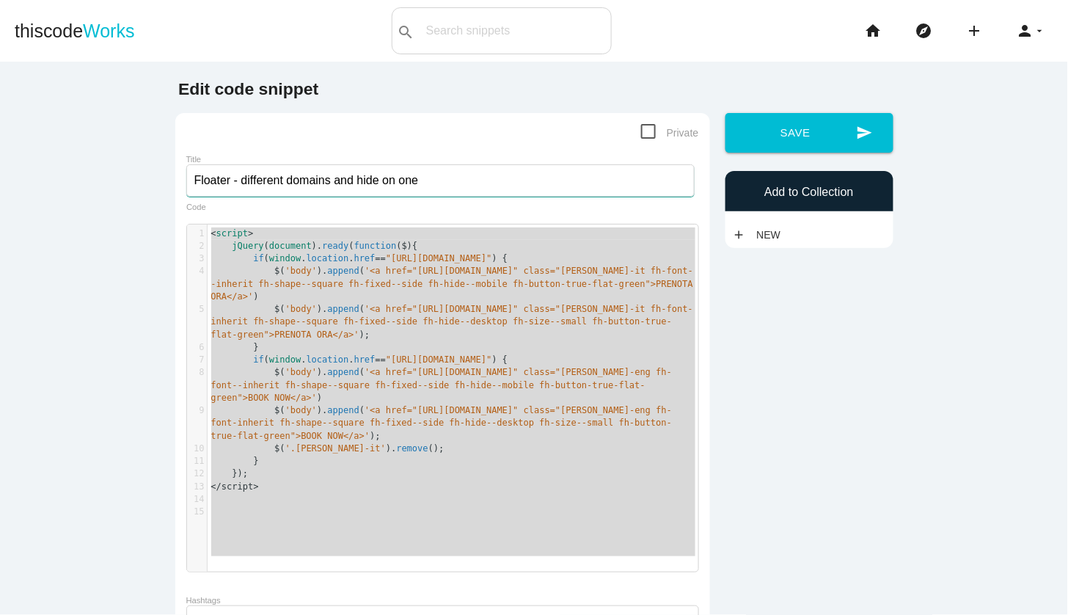
click at [405, 178] on input "Floater - different domains and hide on one" at bounding box center [440, 180] width 508 height 32
click at [300, 403] on span "'<a href="[URL][DOMAIN_NAME]" class="[PERSON_NAME]-eng fh-font--inherit fh-shap…" at bounding box center [441, 385] width 461 height 36
type textarea "inherit"
click at [300, 403] on span "'<a href="[URL][DOMAIN_NAME]" class="[PERSON_NAME]-eng fh-font--inherit fh-shap…" at bounding box center [441, 385] width 461 height 36
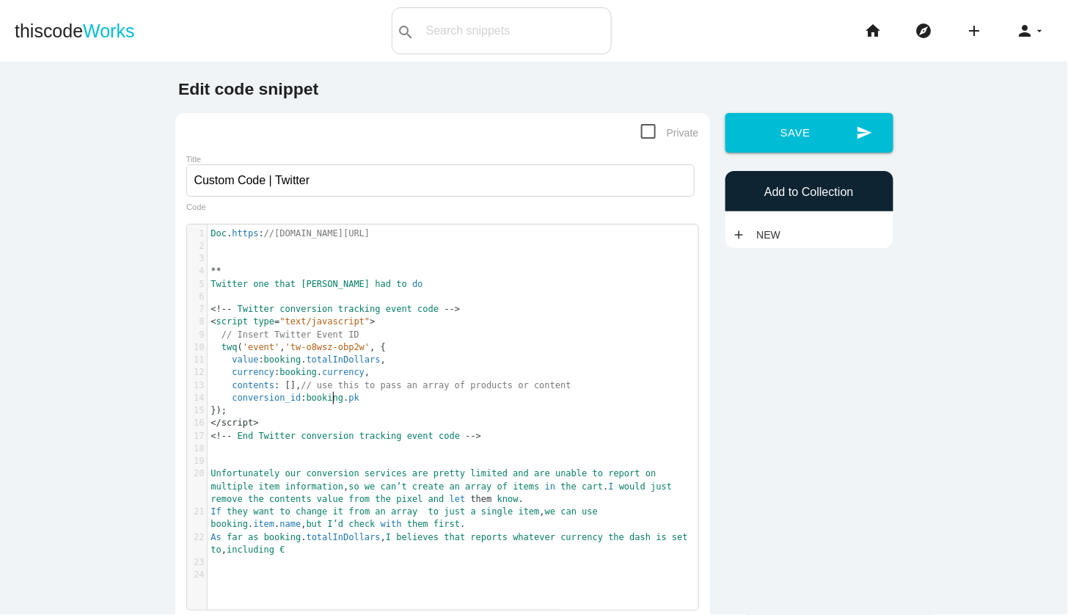
scroll to position [4, 0]
click at [334, 377] on span "currency" at bounding box center [343, 372] width 43 height 10
click at [397, 341] on pre "// Insert Twitter Event ID" at bounding box center [453, 335] width 491 height 12
type textarea "Doc. https://docs.google.com/document/d/1ixsMJBL_g6TxXn8wSfnOMz9EoBRBSHHGDmw3vZ…"
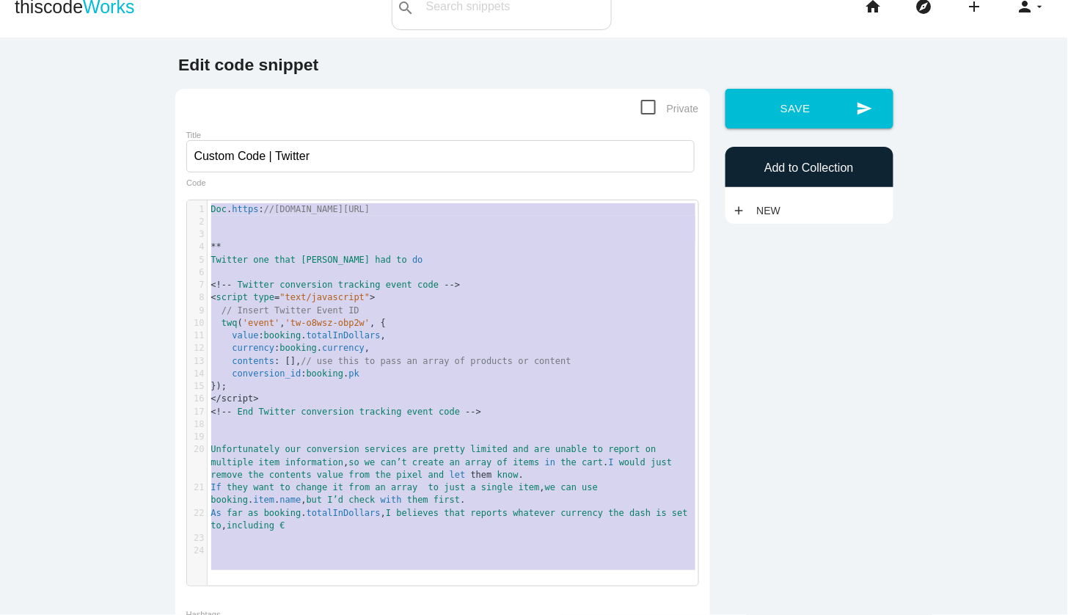
scroll to position [0, 0]
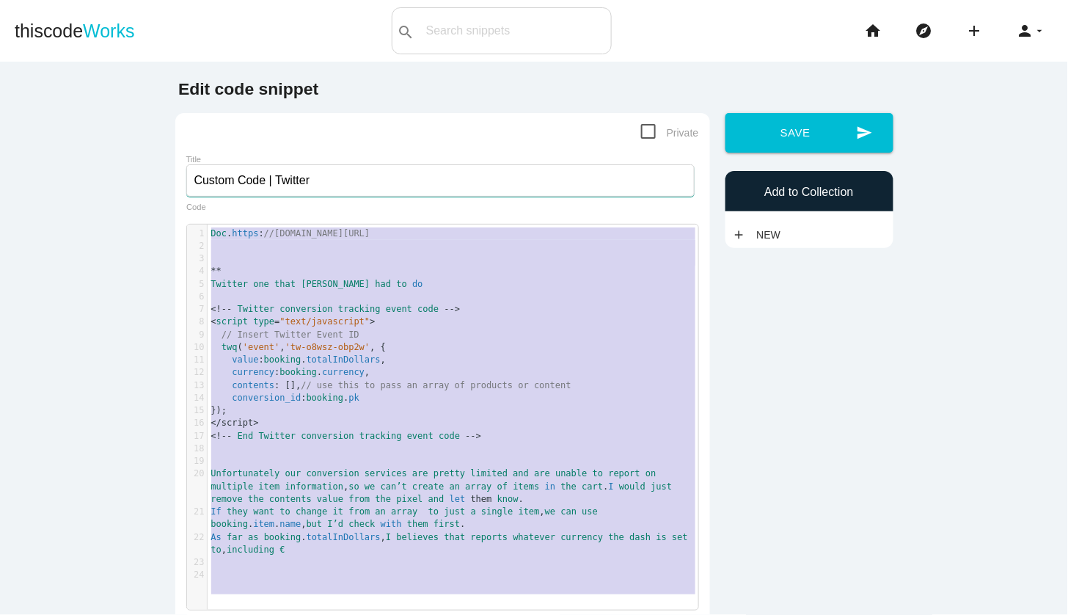
click at [324, 177] on input "Custom Code | Twitter" at bounding box center [440, 180] width 508 height 32
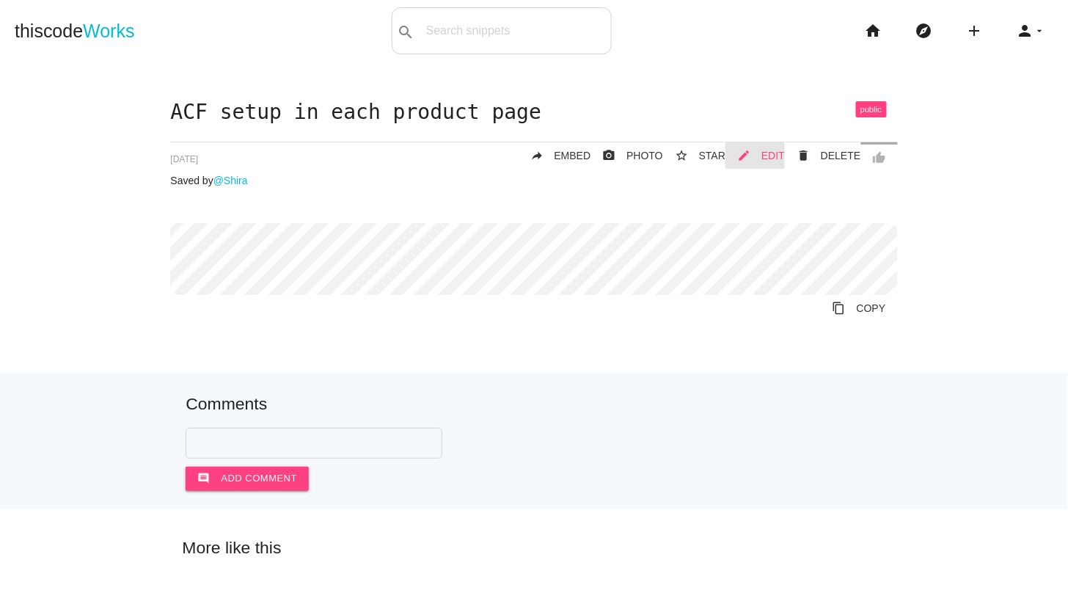
click at [775, 153] on span "EDIT" at bounding box center [772, 156] width 23 height 12
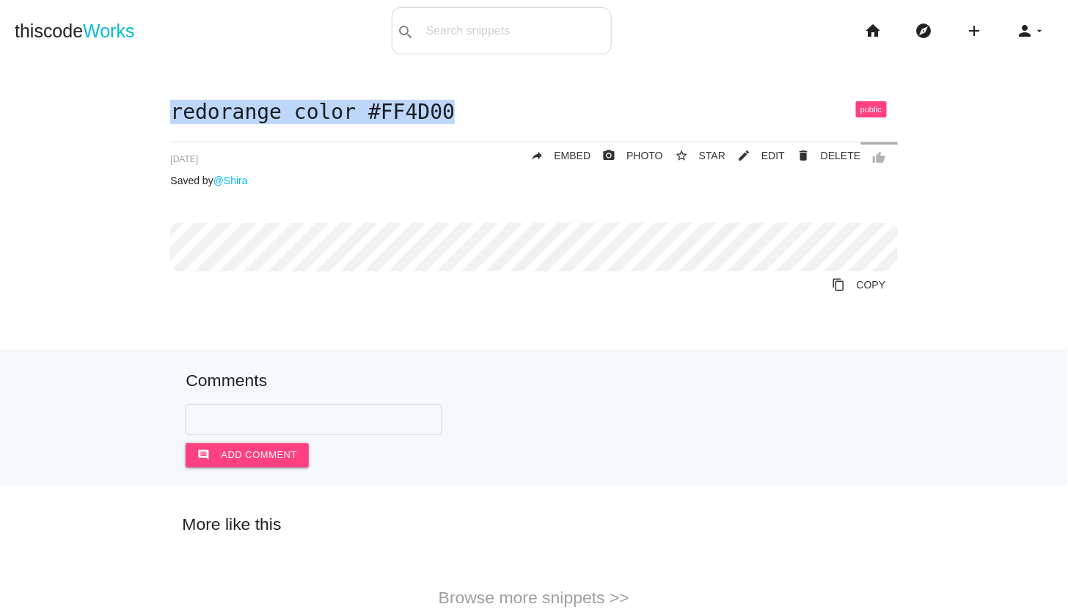
drag, startPoint x: 464, startPoint y: 109, endPoint x: 153, endPoint y: 124, distance: 311.4
click at [153, 124] on div "redorange color #FF4D00 thumb_up delete DELETE mode_edit EDIT 67c17f028b82fc001…" at bounding box center [534, 224] width 1039 height 247
copy h1 "redorange color #FF4D00"
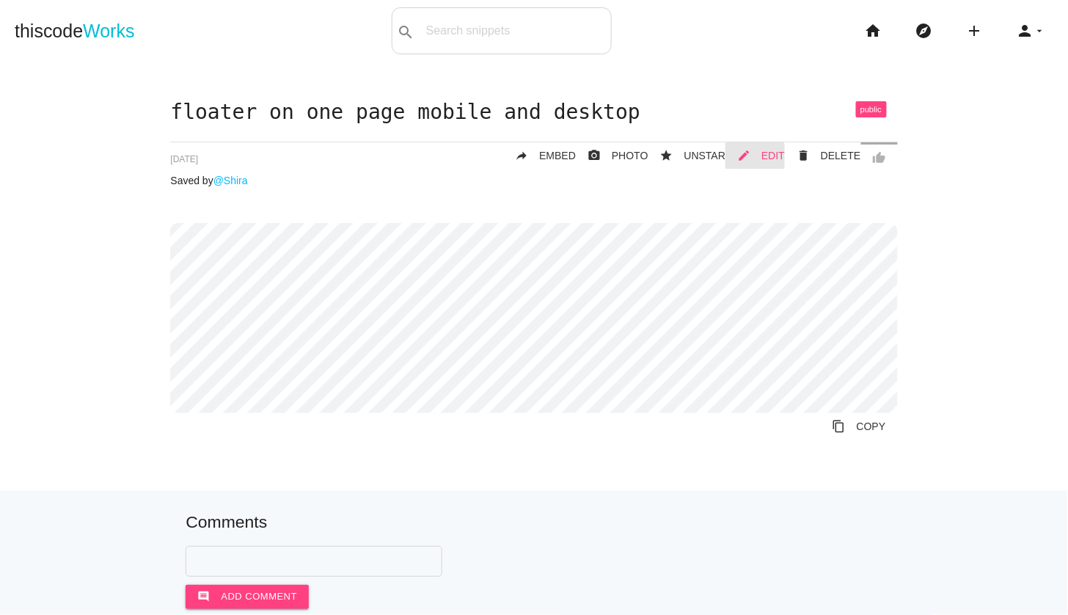
click at [770, 154] on span "EDIT" at bounding box center [772, 156] width 23 height 12
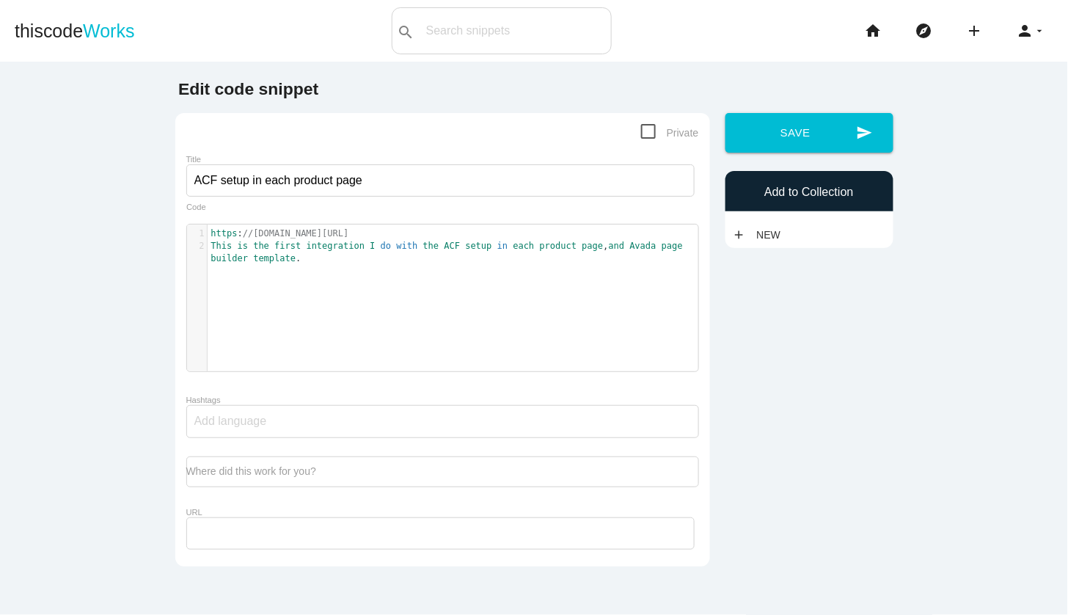
click at [508, 285] on div "1 https : //[DOMAIN_NAME][URL] 2 This is the first integration I do with the AC…" at bounding box center [453, 308] width 533 height 169
type textarea "."
click at [508, 285] on div "1 https : //airtable.com/app9VtXS1vJyLgLgK/tblDoF16UaMhnfnYZ/viwt8v67pNz7baSk4/…" at bounding box center [453, 308] width 533 height 169
click at [508, 285] on div "x 1 https : //airtable.com/app9VtXS1vJyLgLgK/tblDoF16UaMhnfnYZ/viwt8v67pNz7baSk…" at bounding box center [453, 308] width 533 height 169
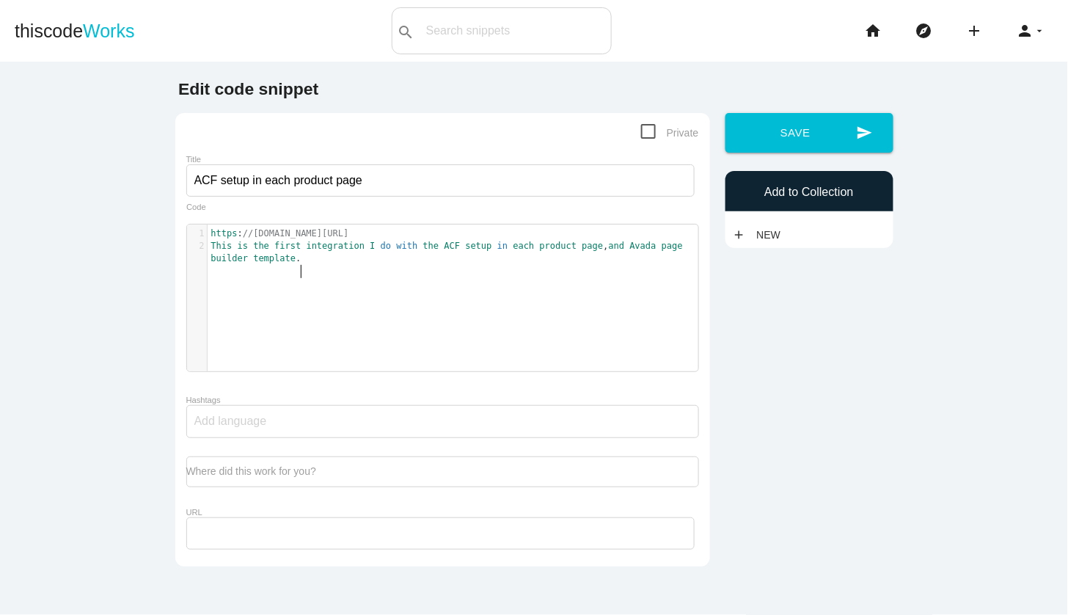
type textarea "."
click at [508, 285] on div "x 1 https : //airtable.com/app9VtXS1vJyLgLgK/tblDoF16UaMhnfnYZ/viwt8v67pNz7baSk…" at bounding box center [453, 308] width 533 height 169
drag, startPoint x: 365, startPoint y: 285, endPoint x: 356, endPoint y: 285, distance: 9.5
click at [356, 285] on div "x 1 https : //airtable.com/app9VtXS1vJyLgLgK/tblDoF16UaMhnfnYZ/viwt8v67pNz7baSk…" at bounding box center [453, 308] width 533 height 169
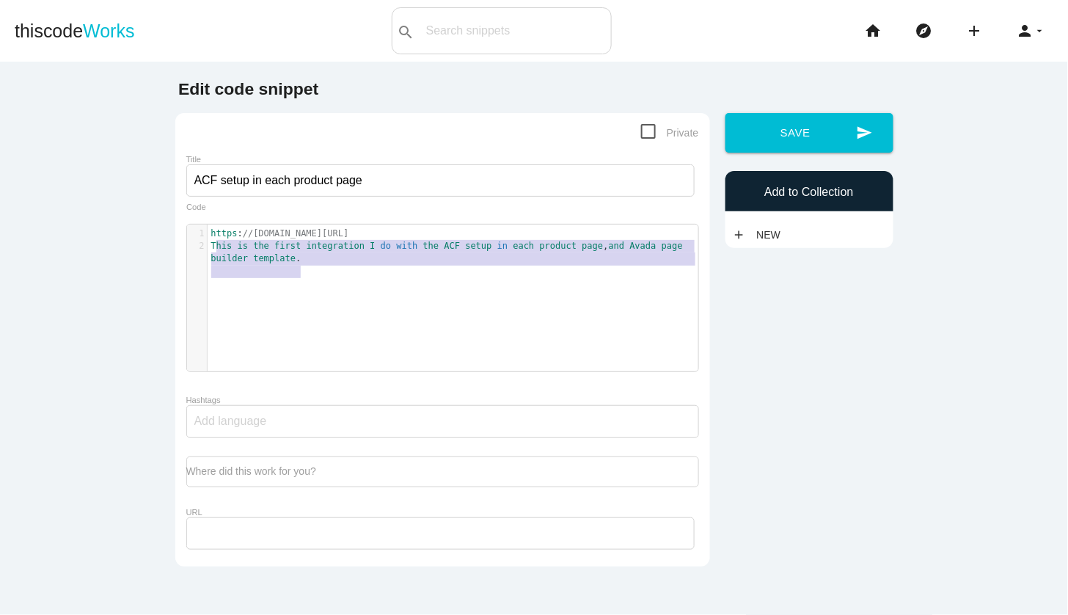
type textarea "https://airtable.com/app9VtXS1vJyLgLgK/tblDoF16UaMhnfnYZ/viwt8v67pNz7baSk4/rec4…"
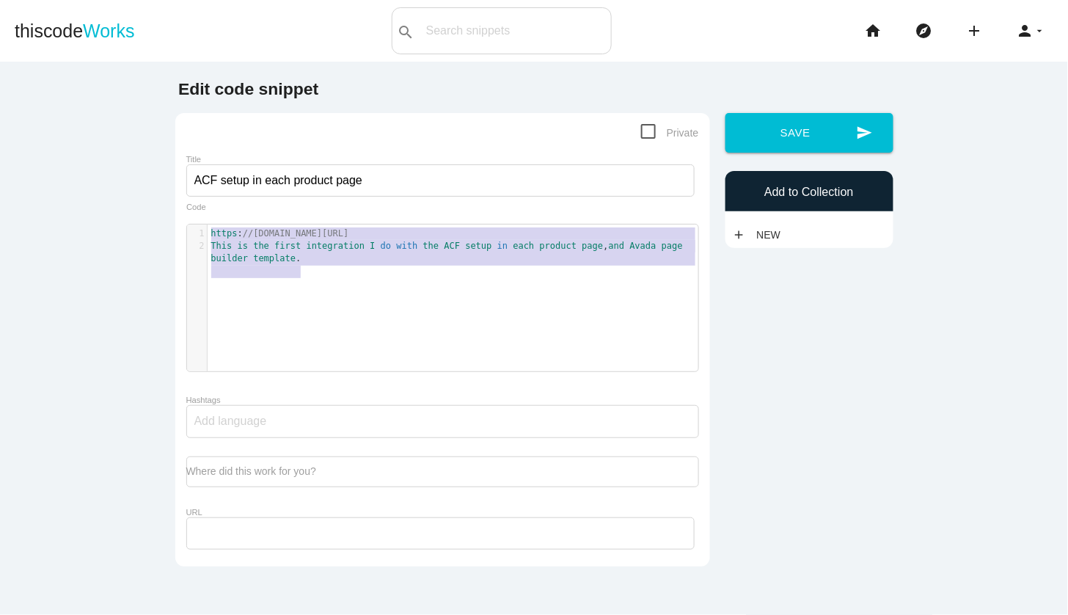
drag, startPoint x: 329, startPoint y: 267, endPoint x: 200, endPoint y: 233, distance: 132.9
click at [208, 233] on div "1 https : //airtable.com/app9VtXS1vJyLgLgK/tblDoF16UaMhnfnYZ/viwt8v67pNz7baSk4/…" at bounding box center [453, 246] width 491 height 38
click at [340, 180] on input "ACF setup in each product page" at bounding box center [440, 180] width 508 height 32
